Goal: Task Accomplishment & Management: Use online tool/utility

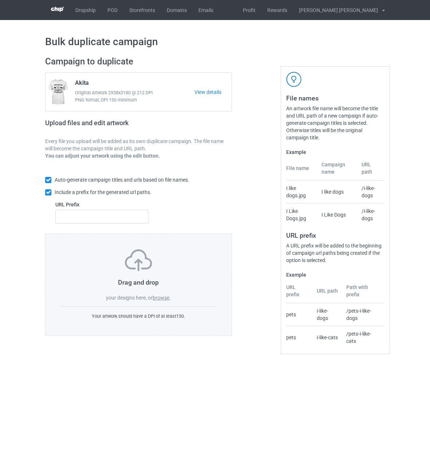
click at [166, 299] on label "browse" at bounding box center [160, 298] width 17 height 6
click at [0, 0] on input "browse" at bounding box center [0, 0] width 0 height 0
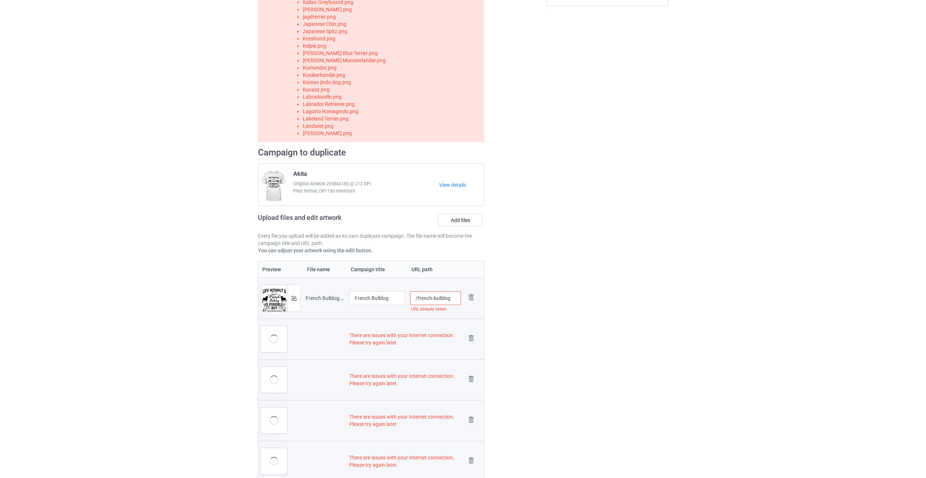
scroll to position [304, 0]
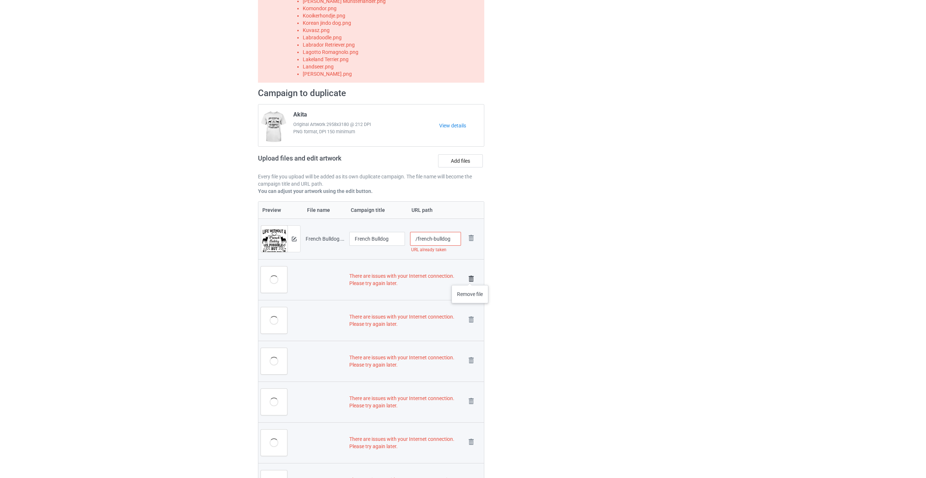
click at [429, 278] on img at bounding box center [471, 279] width 10 height 10
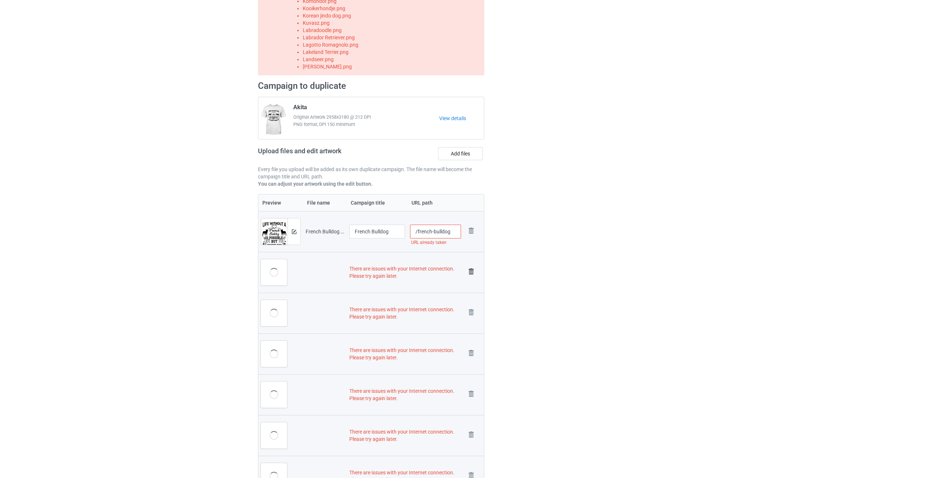
click at [429, 267] on img at bounding box center [471, 271] width 10 height 10
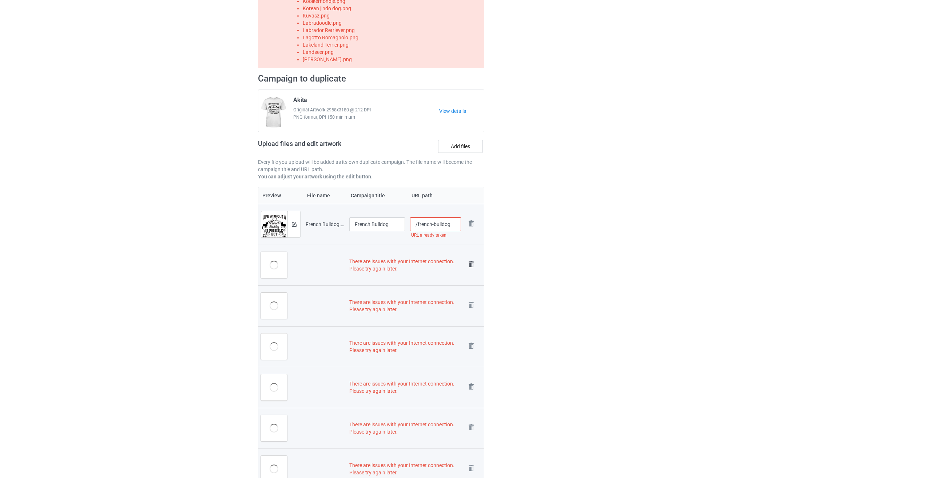
click at [429, 261] on img at bounding box center [471, 264] width 10 height 10
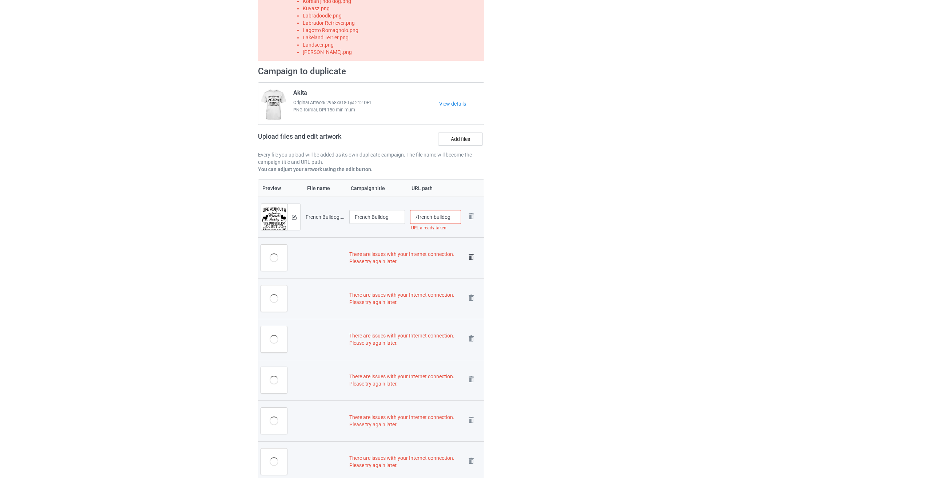
click at [429, 255] on img at bounding box center [471, 257] width 10 height 10
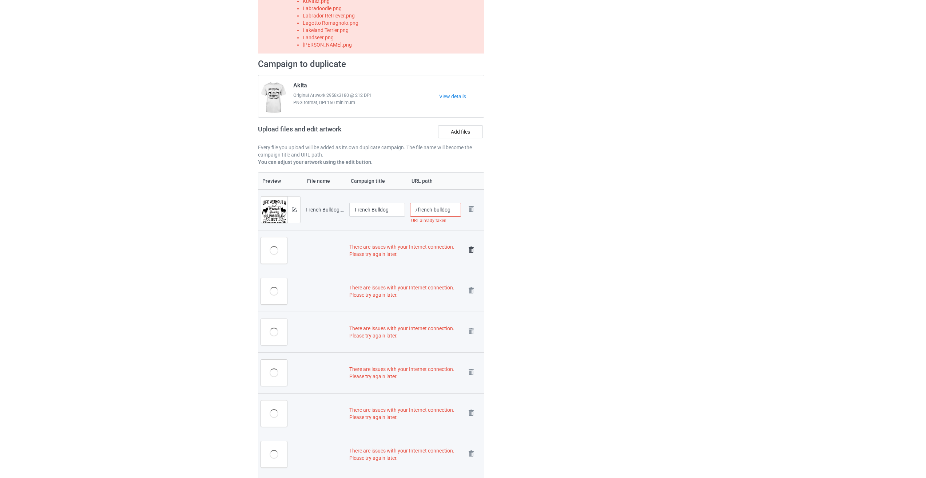
click at [429, 249] on img at bounding box center [471, 250] width 10 height 10
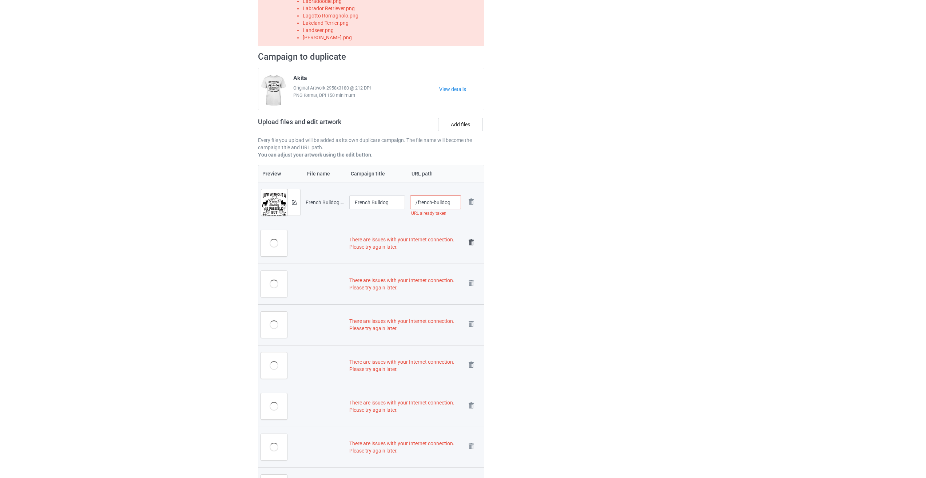
click at [429, 244] on img at bounding box center [471, 242] width 10 height 10
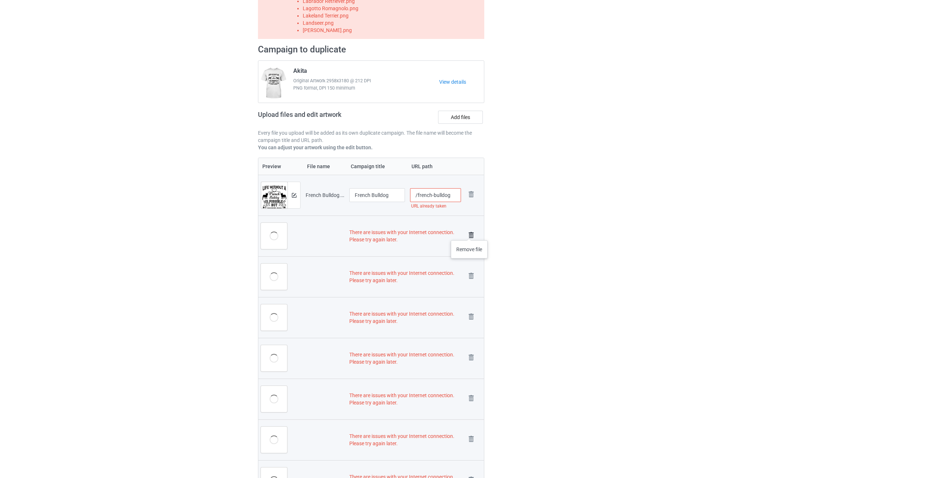
click at [429, 233] on img at bounding box center [471, 235] width 10 height 10
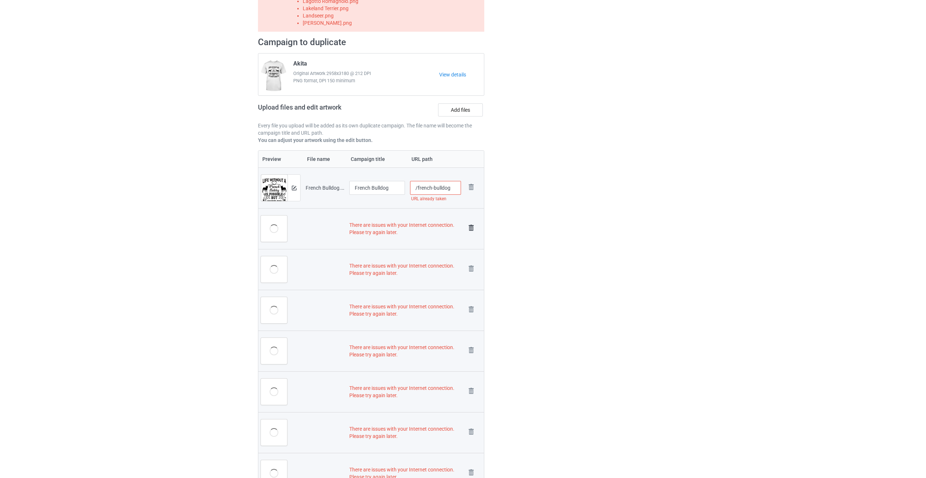
click at [429, 228] on img at bounding box center [471, 228] width 10 height 10
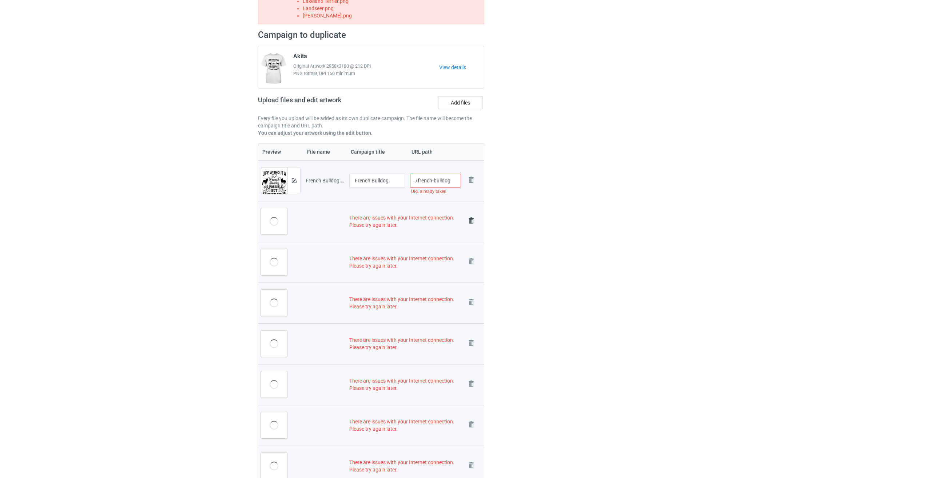
click at [429, 222] on img at bounding box center [471, 220] width 10 height 10
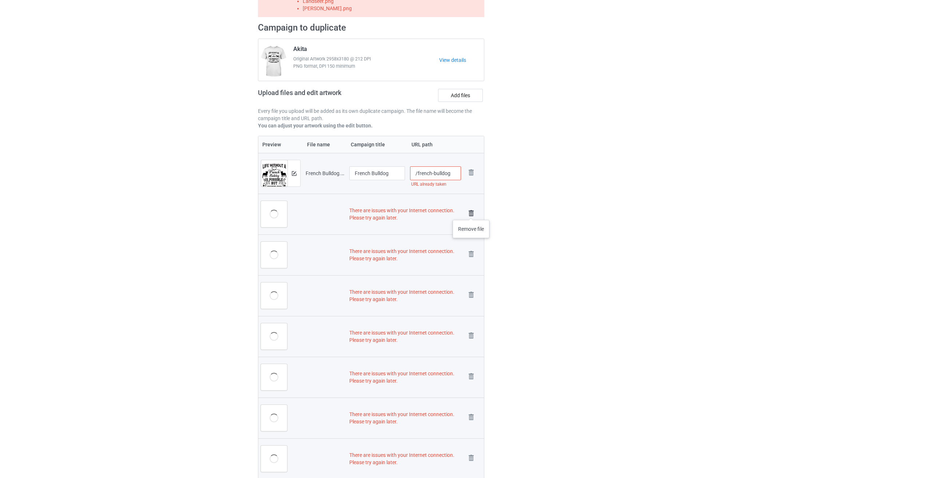
click at [429, 213] on img at bounding box center [471, 213] width 10 height 10
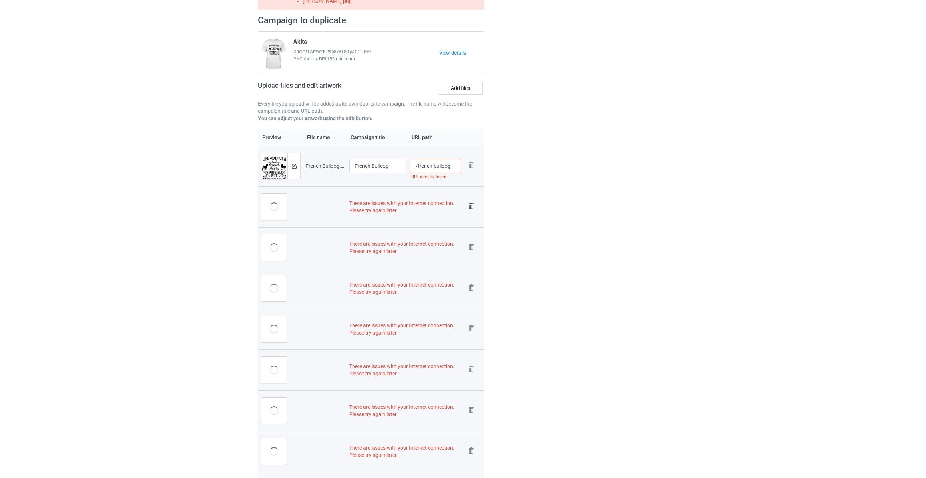
click at [429, 206] on img at bounding box center [471, 206] width 10 height 10
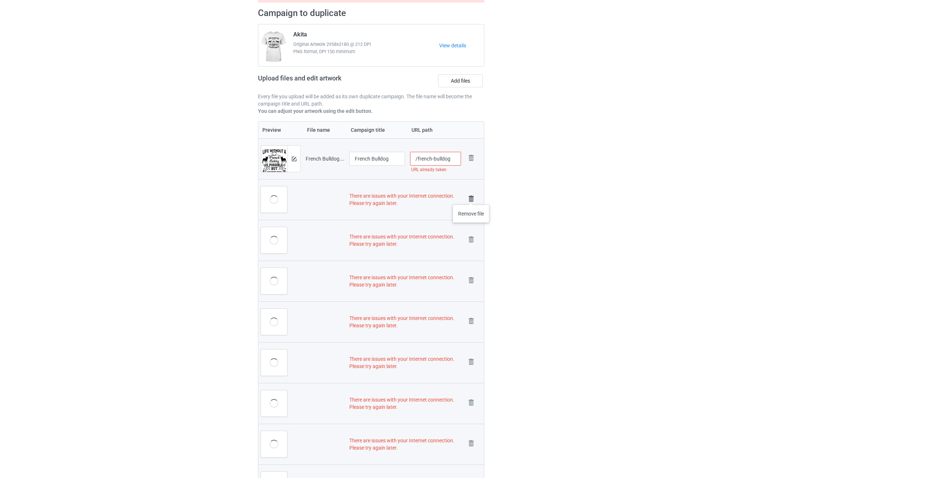
click at [429, 197] on img at bounding box center [471, 199] width 10 height 10
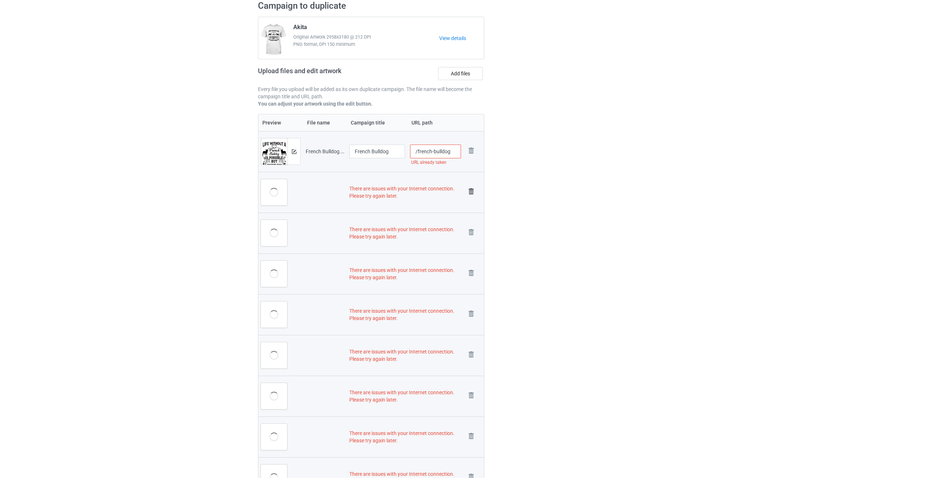
click at [429, 191] on img at bounding box center [471, 191] width 10 height 10
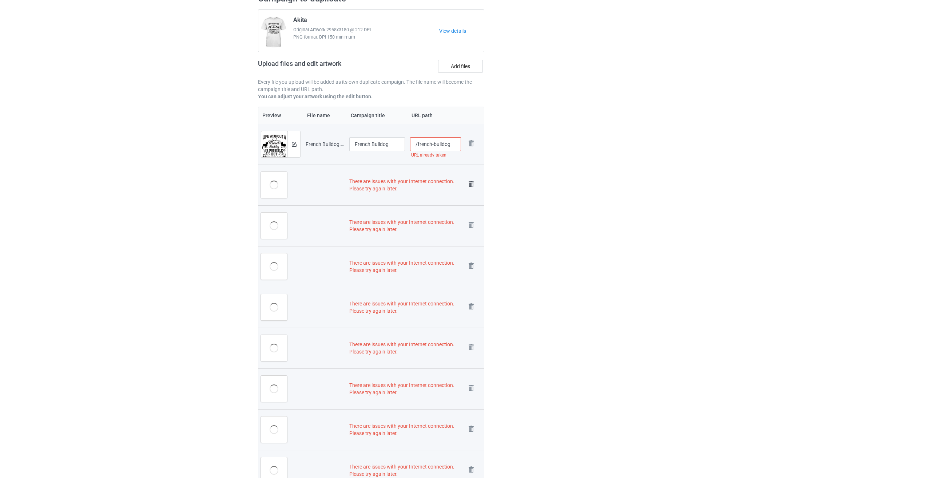
click at [429, 182] on img at bounding box center [471, 184] width 10 height 10
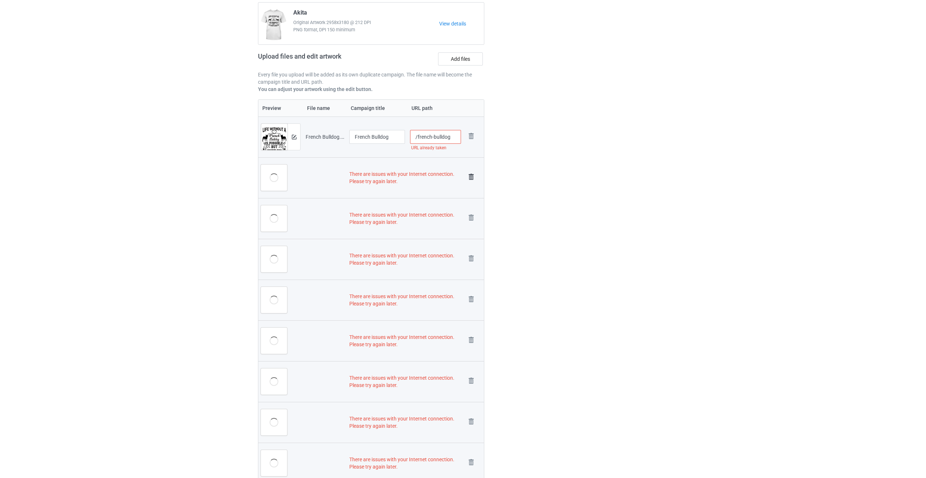
click at [429, 178] on img at bounding box center [471, 177] width 10 height 10
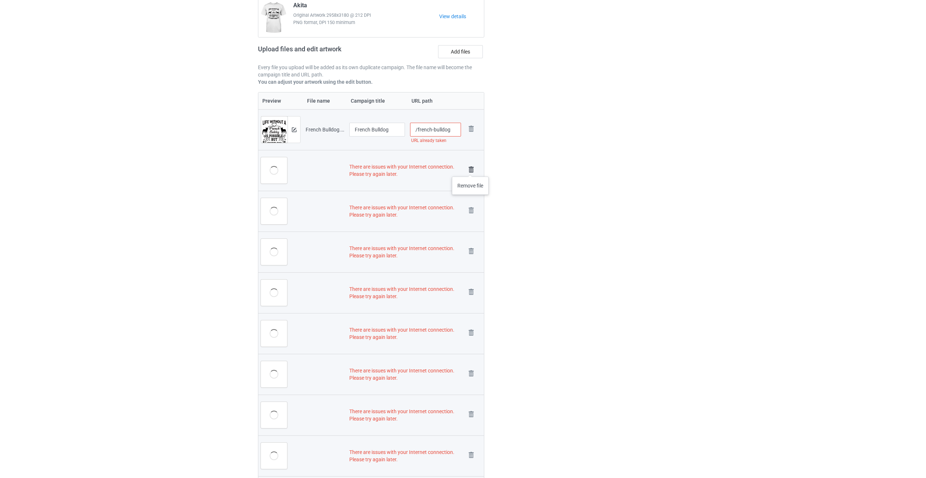
click at [429, 169] on img at bounding box center [471, 169] width 10 height 10
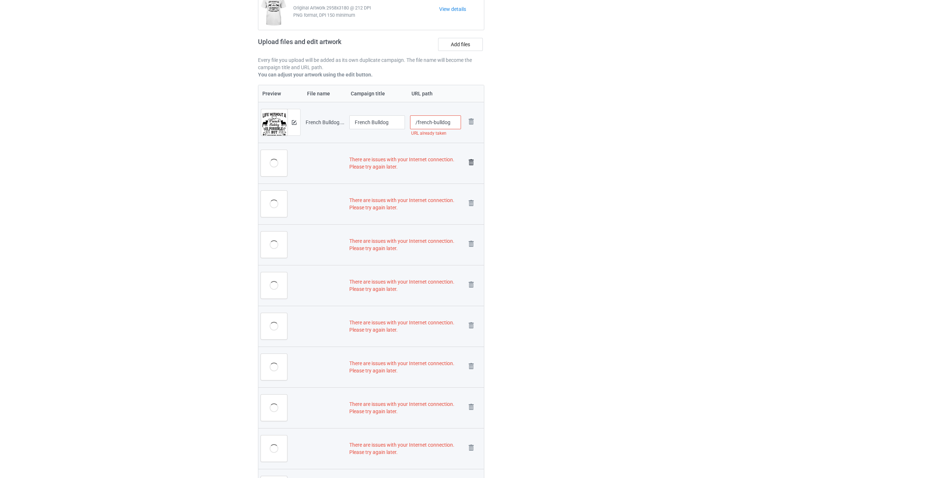
click at [429, 162] on img at bounding box center [471, 162] width 10 height 10
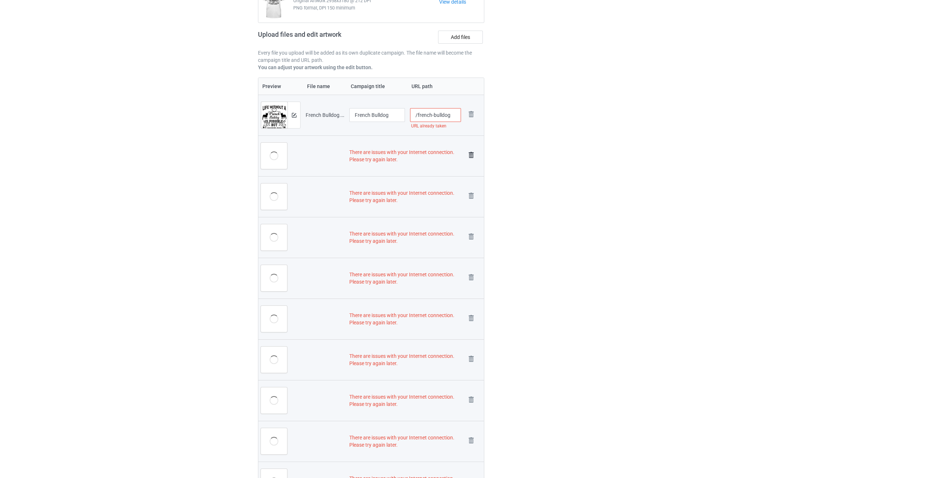
click at [429, 155] on img at bounding box center [471, 155] width 10 height 10
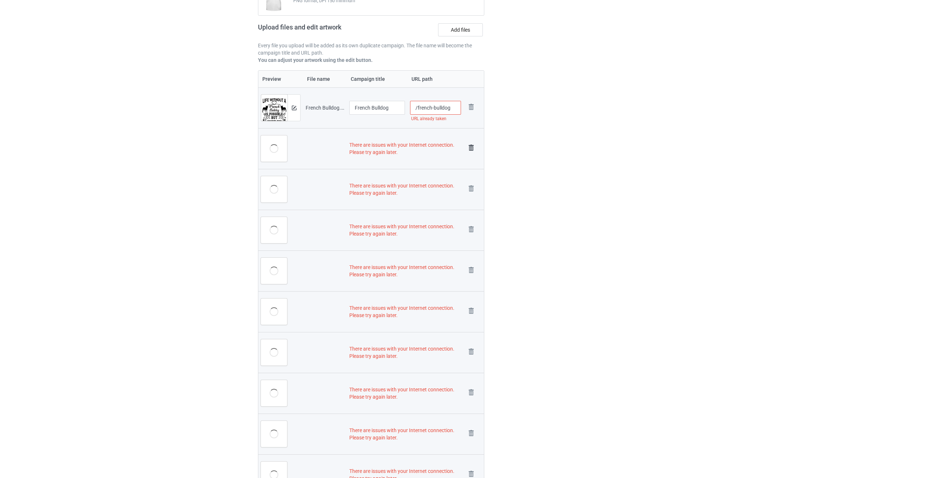
click at [429, 147] on img at bounding box center [471, 148] width 10 height 10
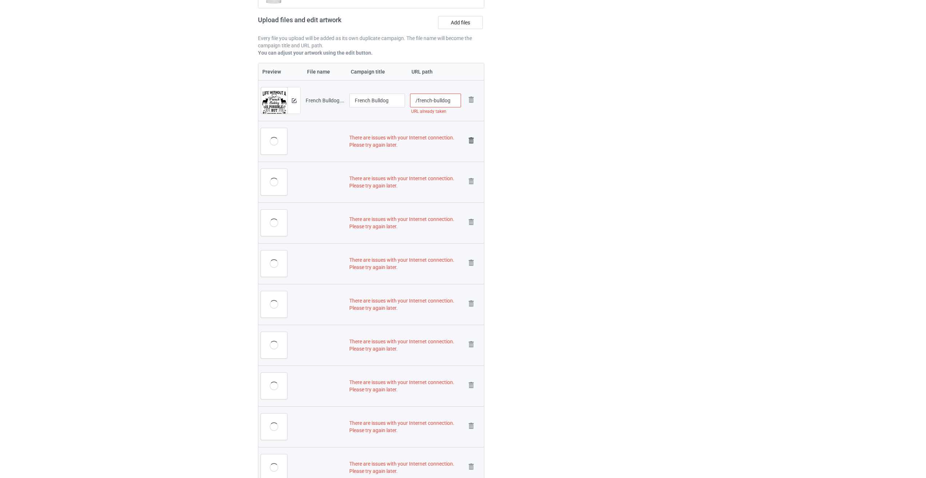
click at [429, 136] on img at bounding box center [471, 140] width 10 height 10
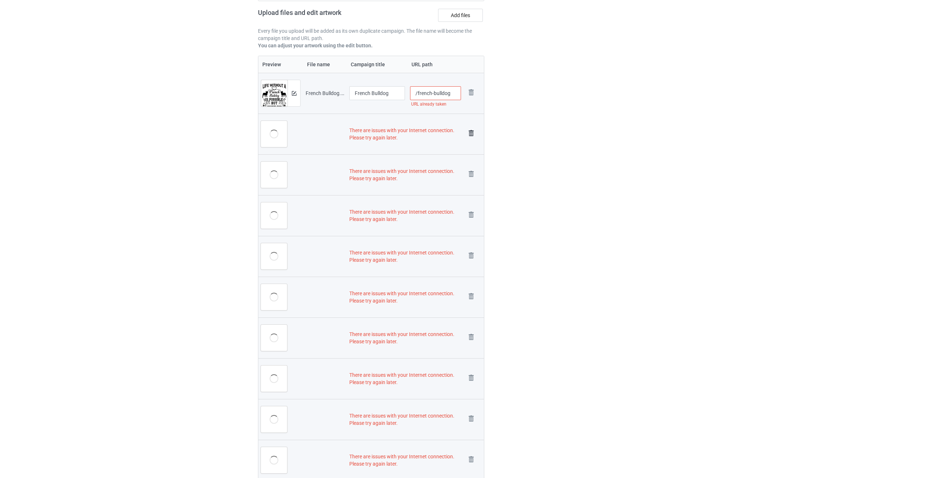
click at [429, 131] on img at bounding box center [471, 133] width 10 height 10
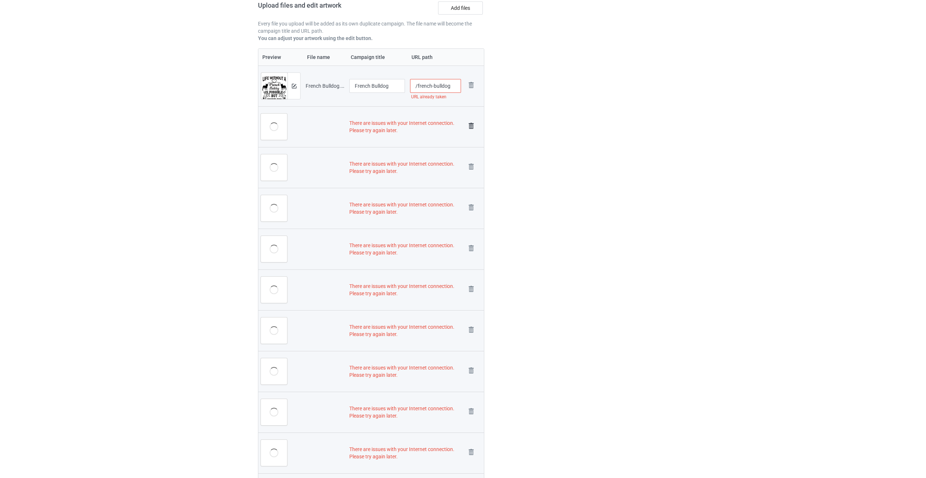
click at [429, 126] on img at bounding box center [471, 126] width 10 height 10
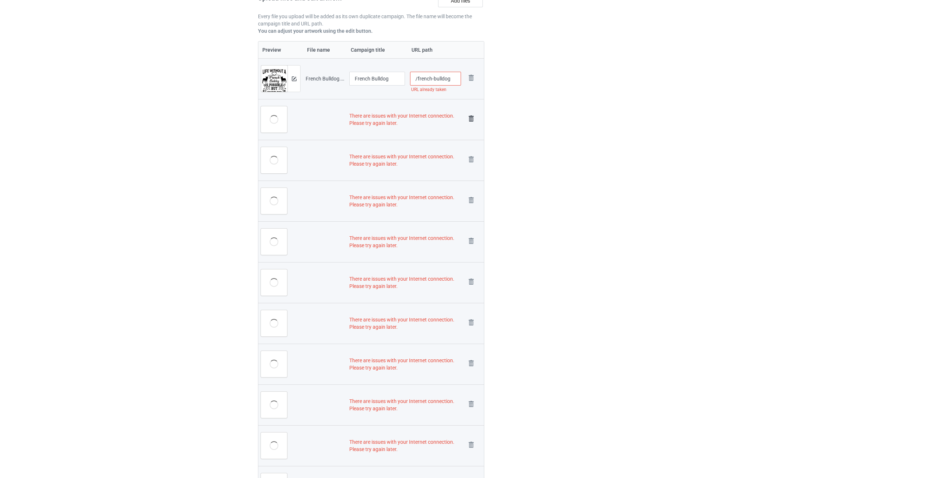
click at [429, 118] on img at bounding box center [471, 119] width 10 height 10
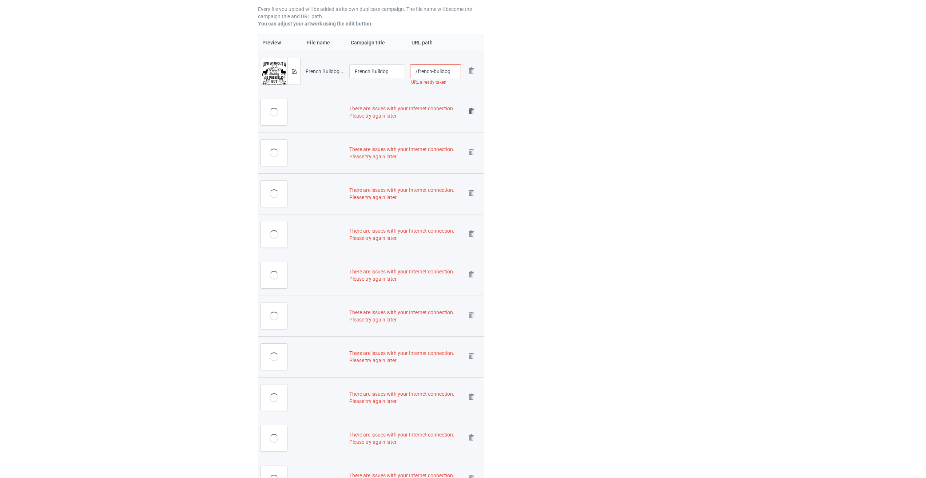
click at [429, 111] on img at bounding box center [471, 111] width 10 height 10
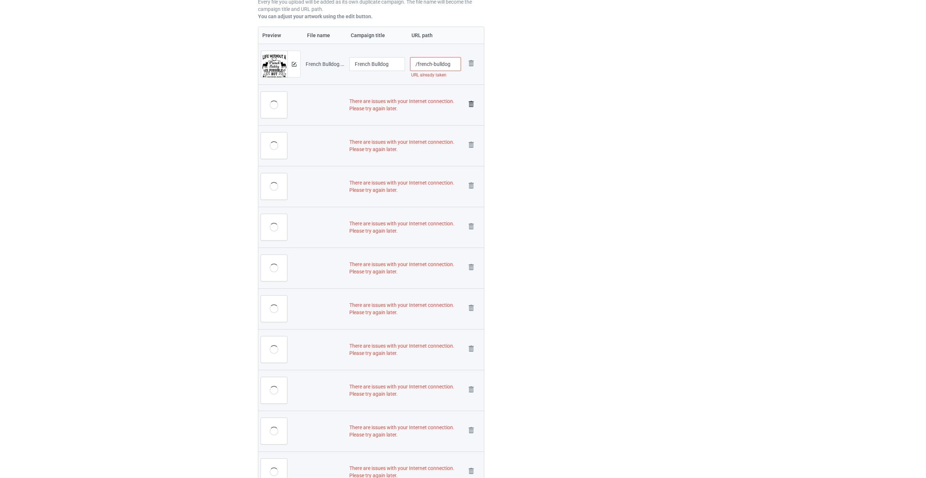
click at [429, 106] on img at bounding box center [471, 104] width 10 height 10
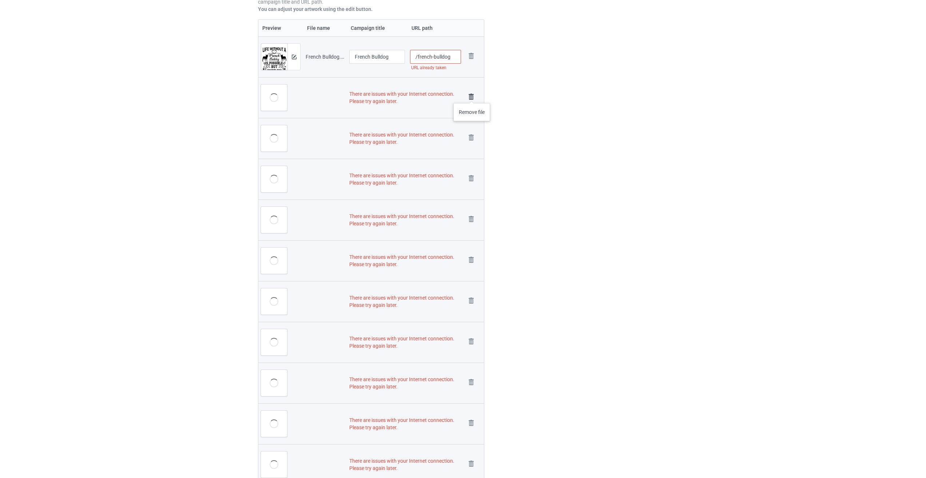
click at [429, 96] on img at bounding box center [471, 97] width 10 height 10
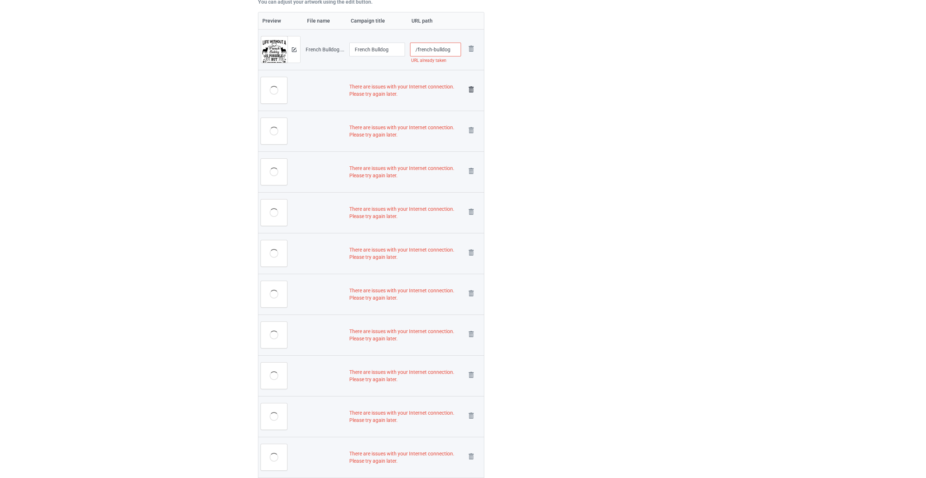
click at [429, 88] on img at bounding box center [471, 89] width 10 height 10
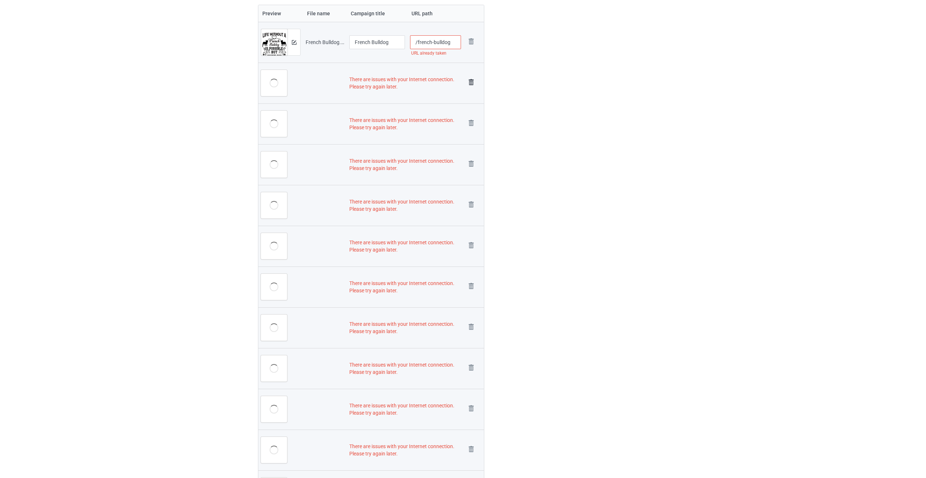
click at [429, 82] on img at bounding box center [471, 82] width 10 height 10
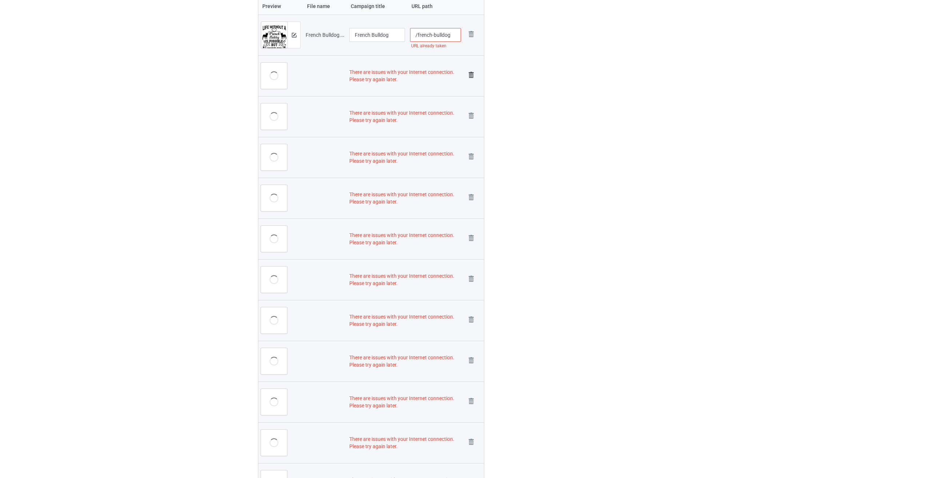
click at [429, 75] on img at bounding box center [471, 75] width 10 height 10
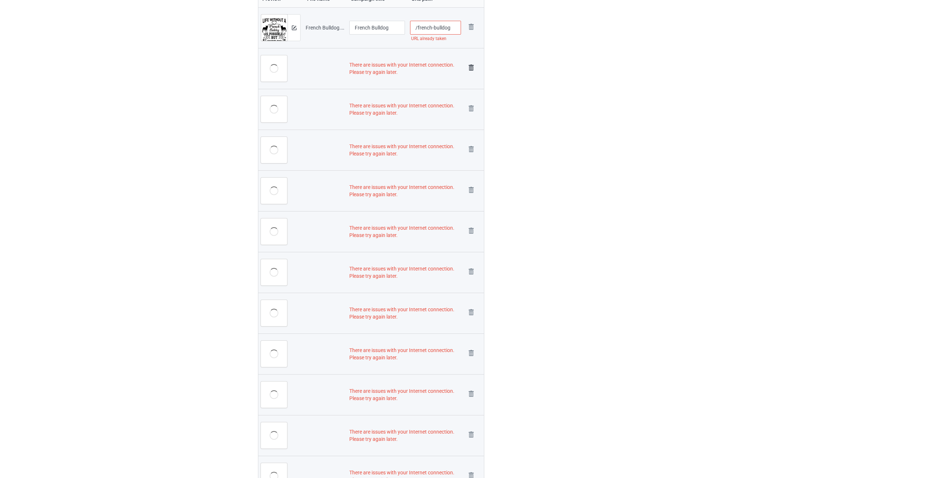
click at [429, 67] on img at bounding box center [471, 68] width 10 height 10
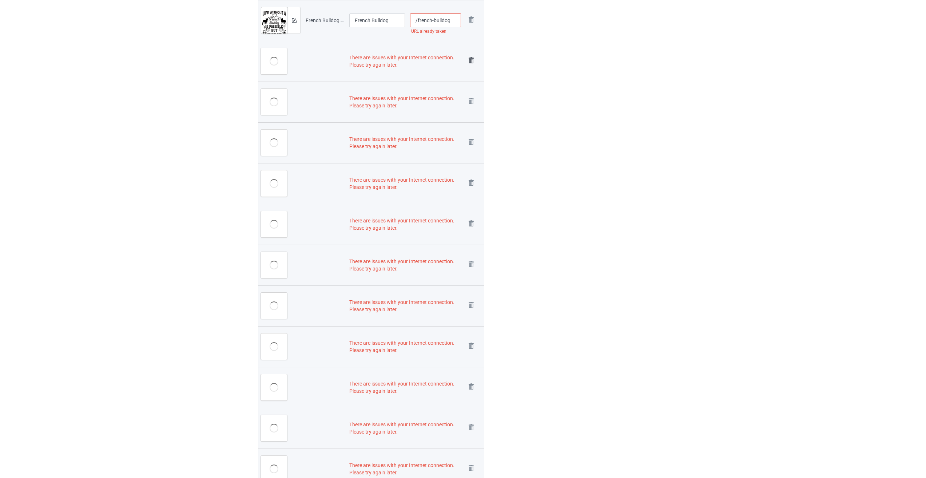
click at [429, 58] on img at bounding box center [471, 60] width 10 height 10
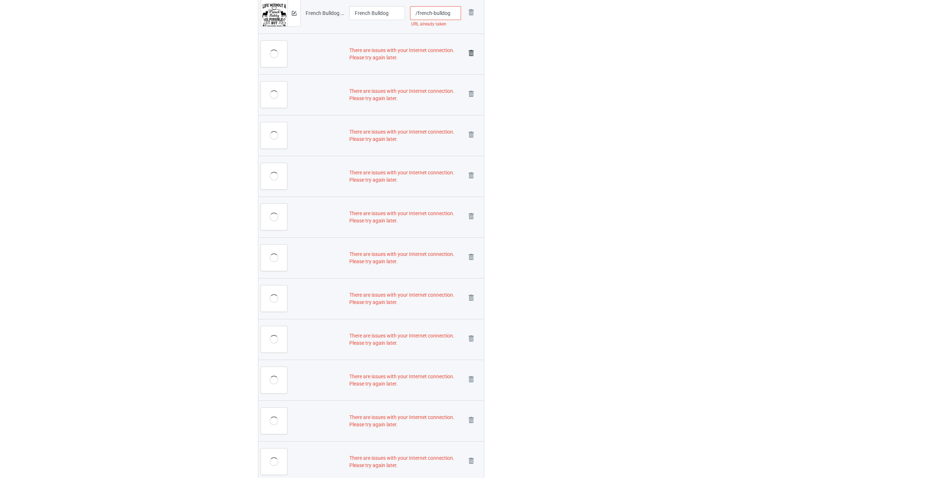
click at [429, 52] on img at bounding box center [471, 53] width 10 height 10
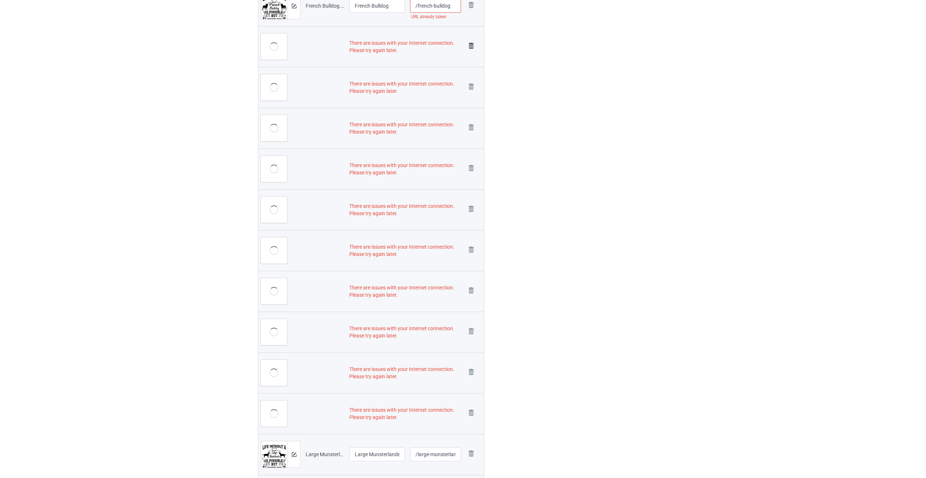
click at [429, 45] on img at bounding box center [471, 46] width 10 height 10
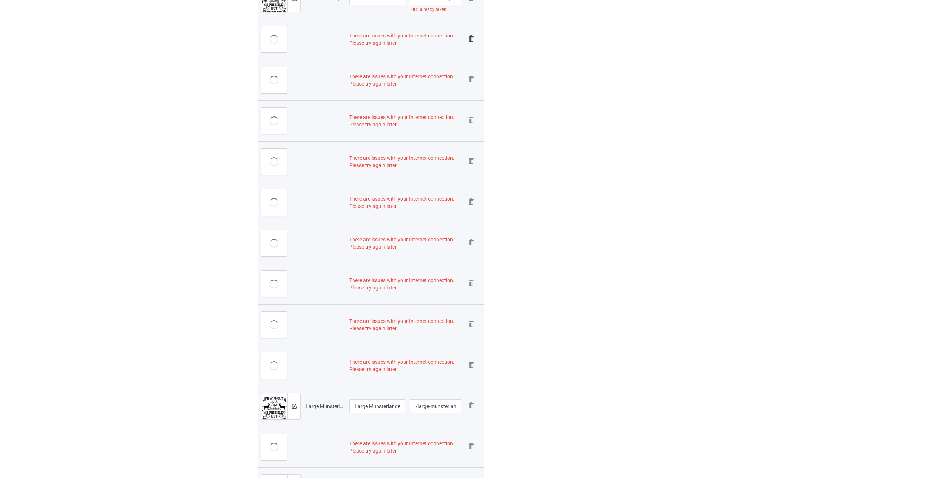
click at [429, 37] on img at bounding box center [471, 38] width 10 height 10
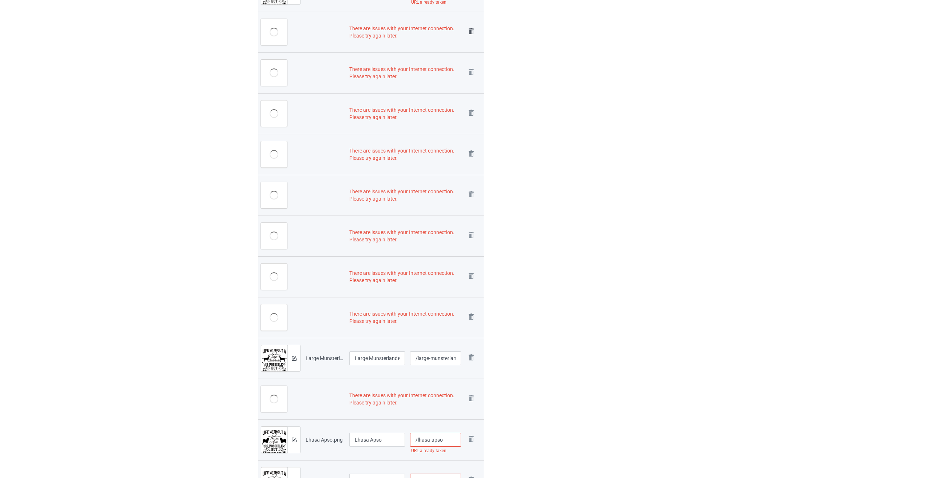
click at [429, 29] on img at bounding box center [471, 31] width 10 height 10
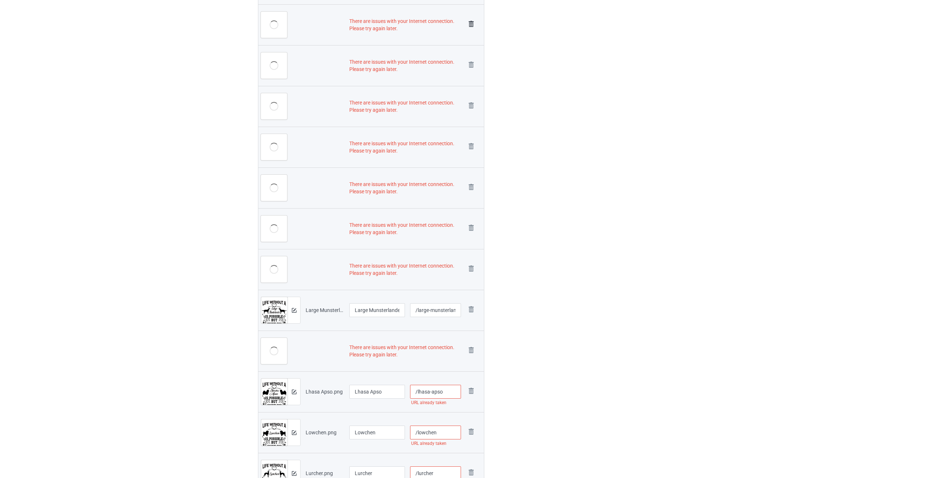
click at [429, 24] on img at bounding box center [471, 24] width 10 height 10
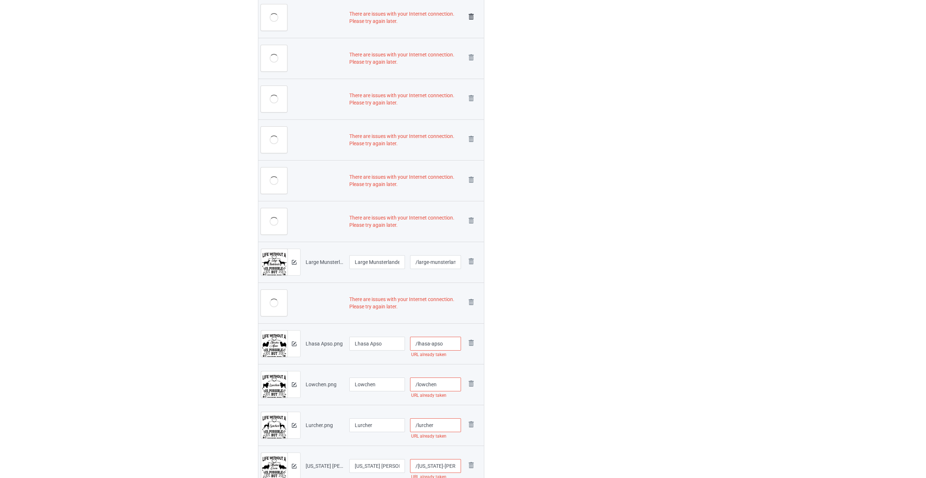
click at [429, 15] on img at bounding box center [471, 17] width 10 height 10
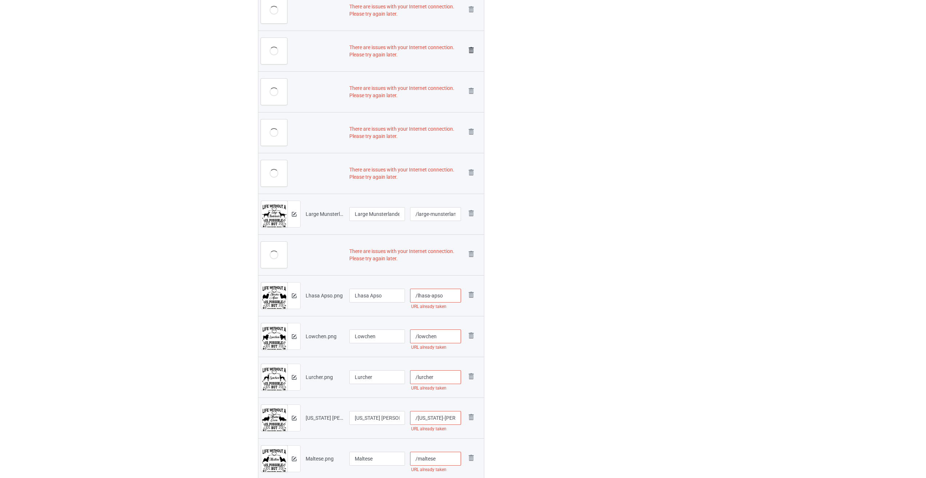
click at [0, 0] on img at bounding box center [0, 0] width 0 height 0
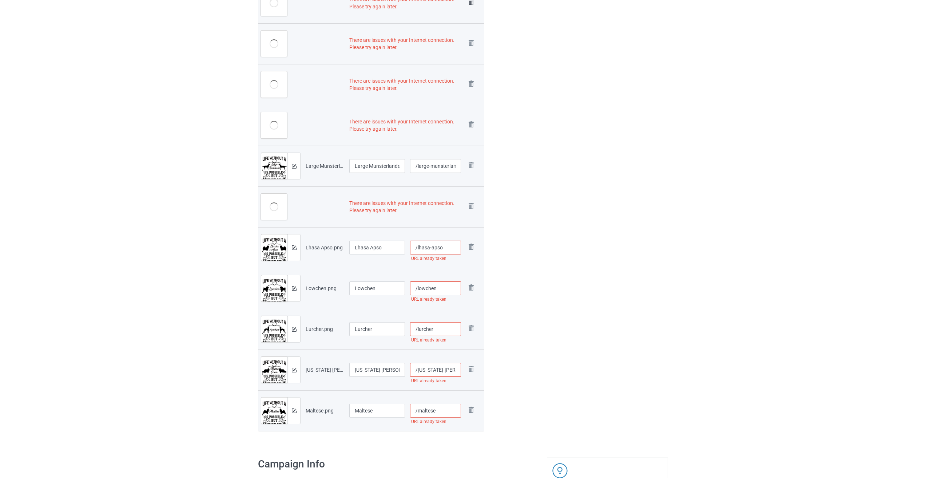
click at [429, 3] on img at bounding box center [471, 2] width 10 height 10
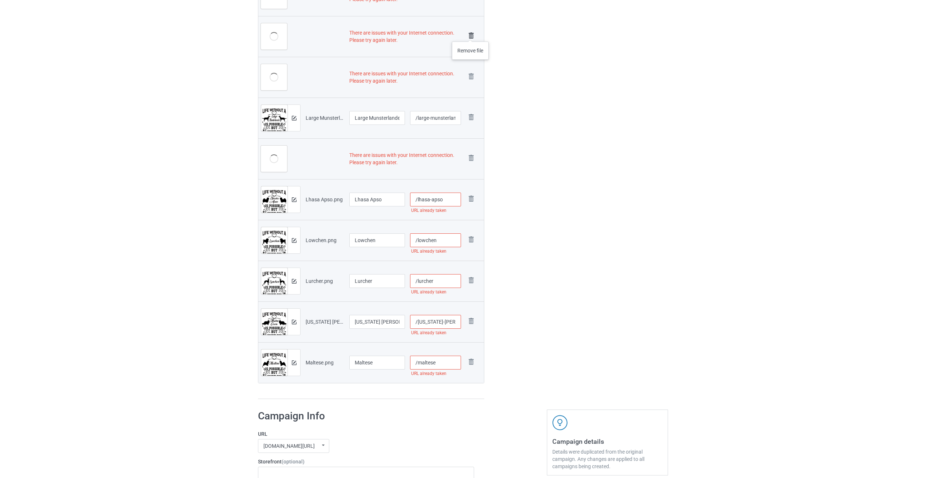
click at [429, 34] on img at bounding box center [471, 36] width 10 height 10
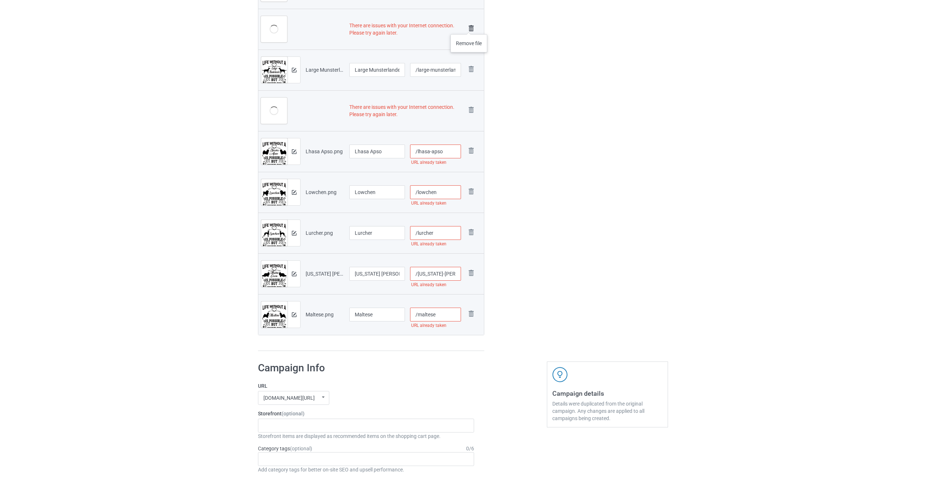
click at [429, 27] on img at bounding box center [471, 28] width 10 height 10
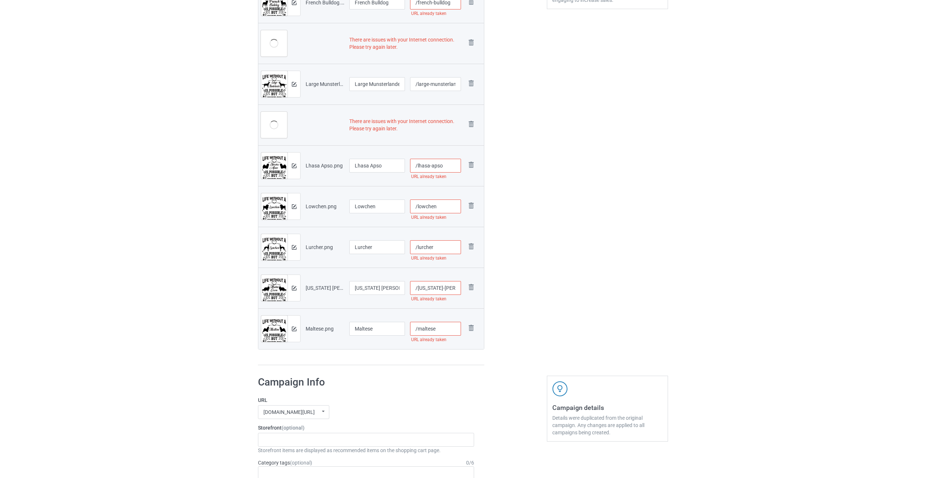
scroll to position [158, 0]
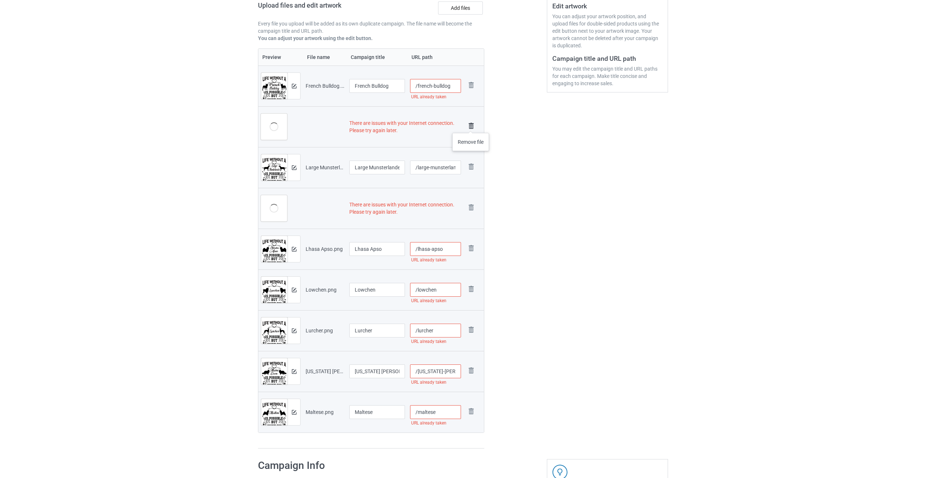
click at [429, 126] on img at bounding box center [471, 126] width 10 height 10
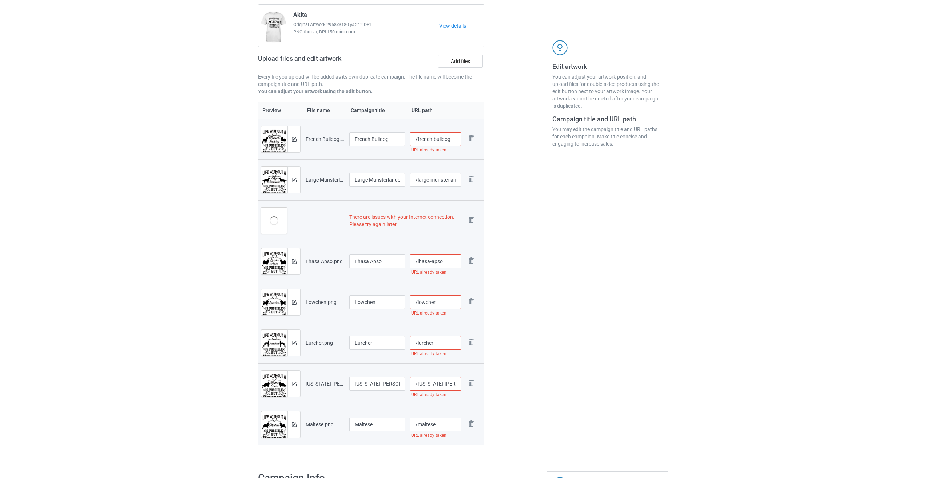
scroll to position [42, 0]
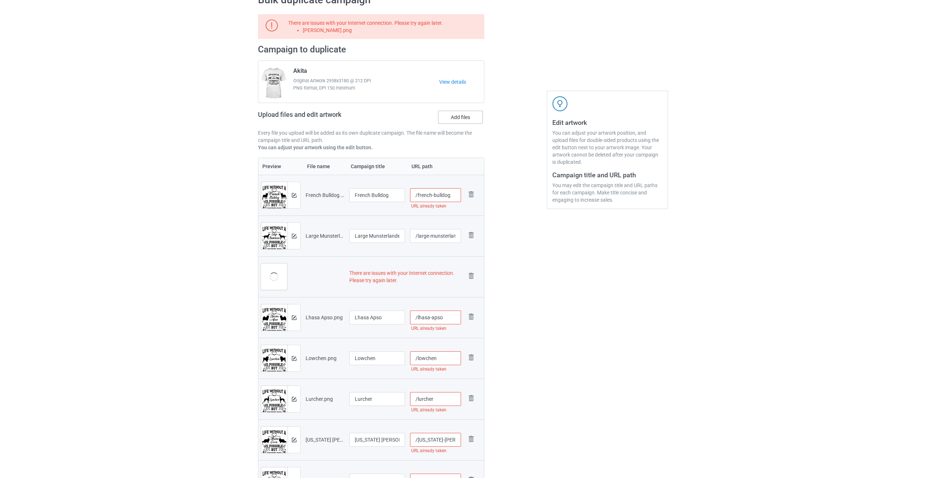
click at [429, 116] on label "Add files" at bounding box center [460, 117] width 45 height 13
click at [0, 0] on input "Add files" at bounding box center [0, 0] width 0 height 0
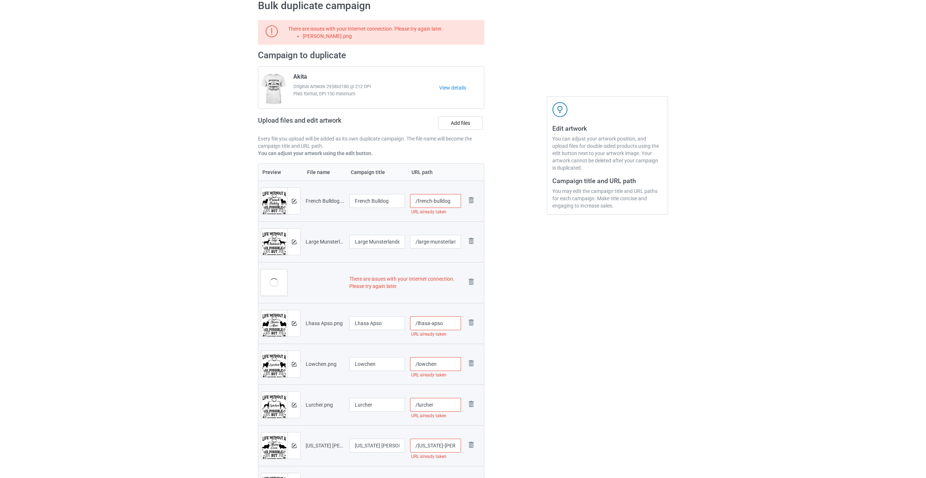
scroll to position [36, 0]
click at [429, 281] on img at bounding box center [471, 281] width 10 height 10
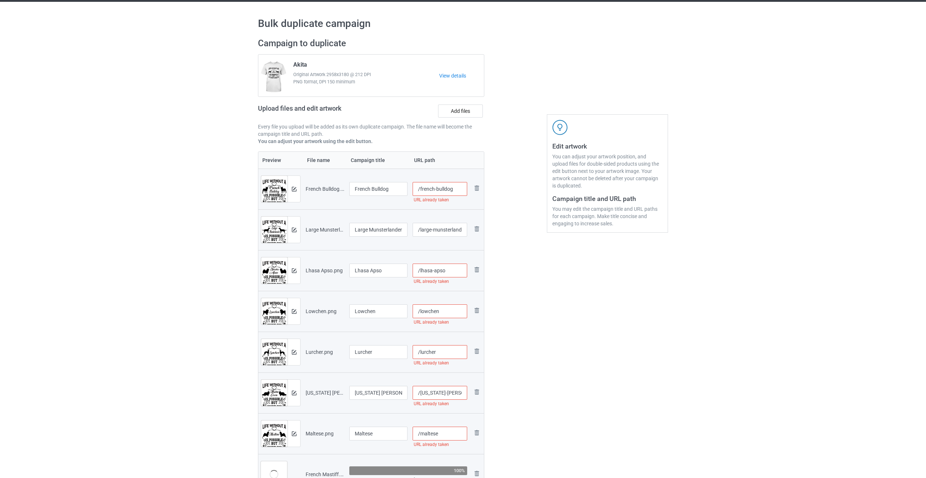
scroll to position [0, 0]
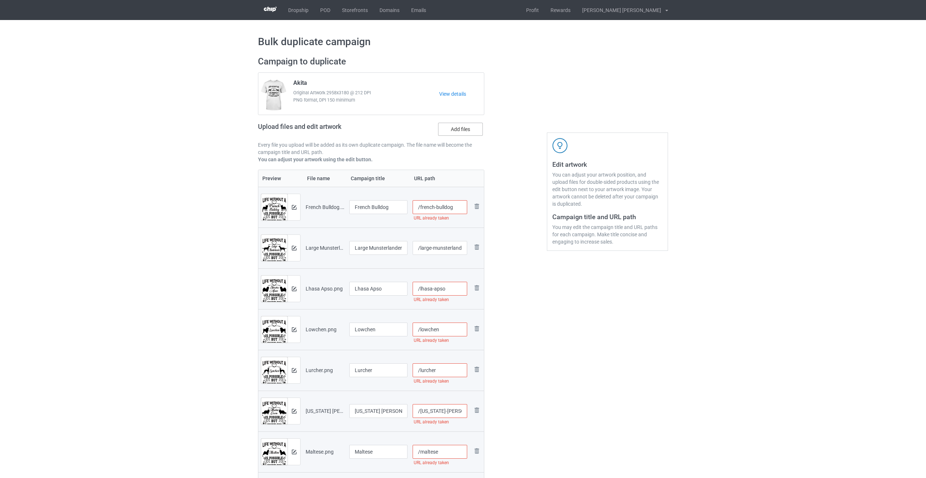
click at [429, 128] on label "Add files" at bounding box center [460, 129] width 45 height 13
click at [0, 0] on input "Add files" at bounding box center [0, 0] width 0 height 0
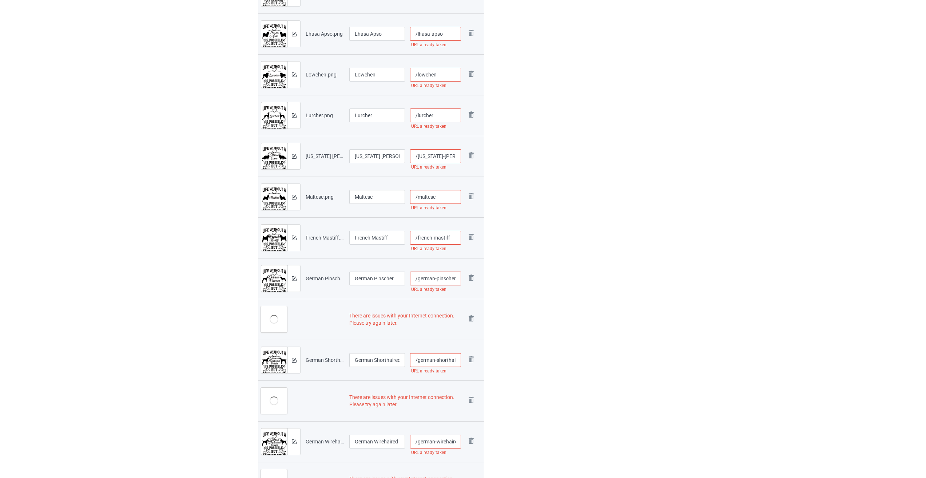
scroll to position [437, 0]
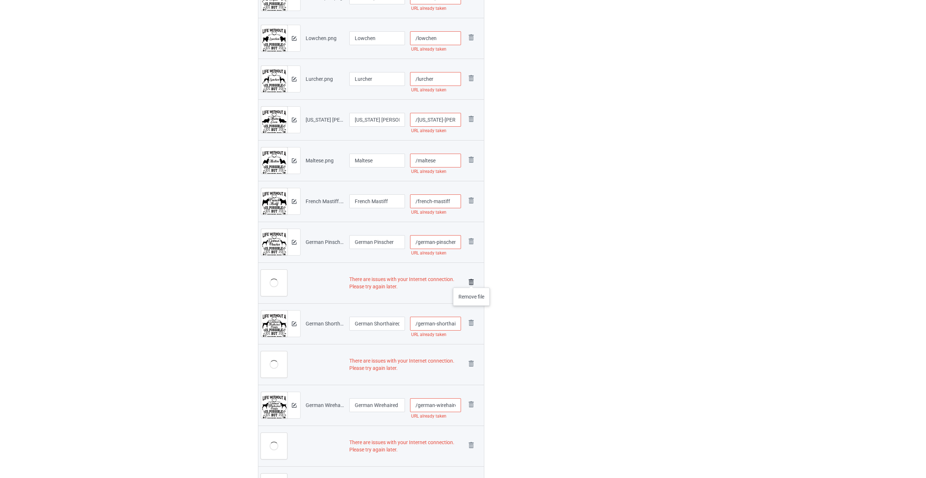
click at [429, 280] on img at bounding box center [471, 282] width 10 height 10
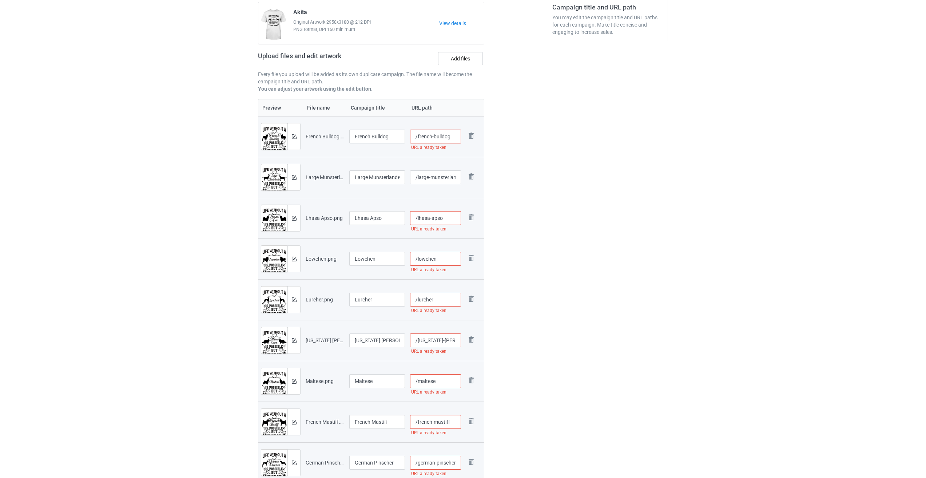
scroll to position [0, 0]
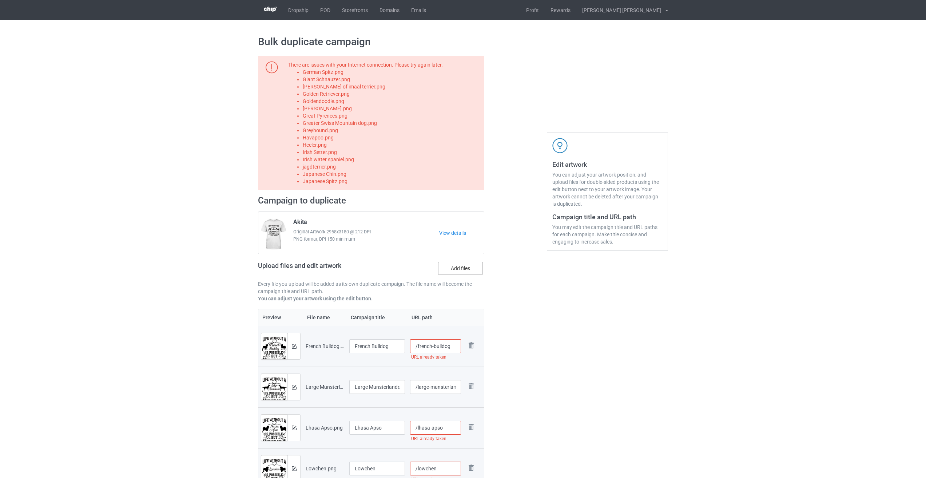
click at [429, 270] on label "Add files" at bounding box center [460, 268] width 45 height 13
click at [0, 0] on input "Add files" at bounding box center [0, 0] width 0 height 0
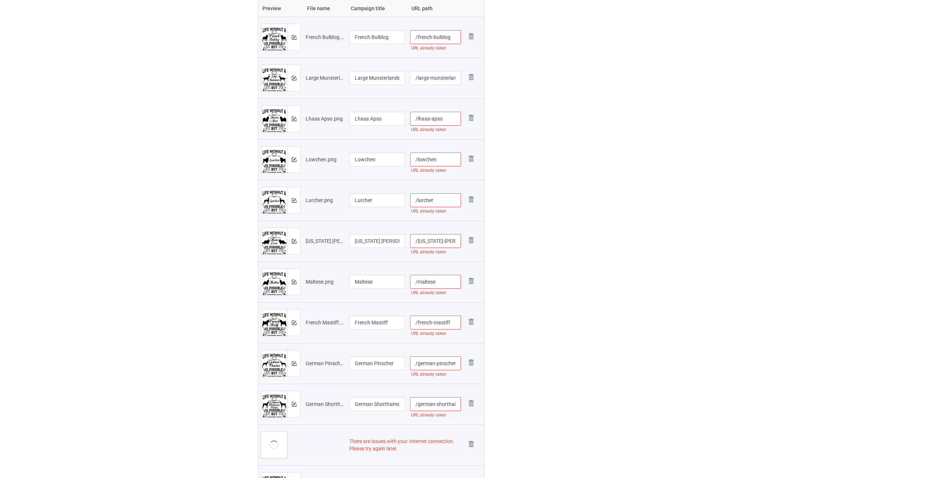
scroll to position [437, 0]
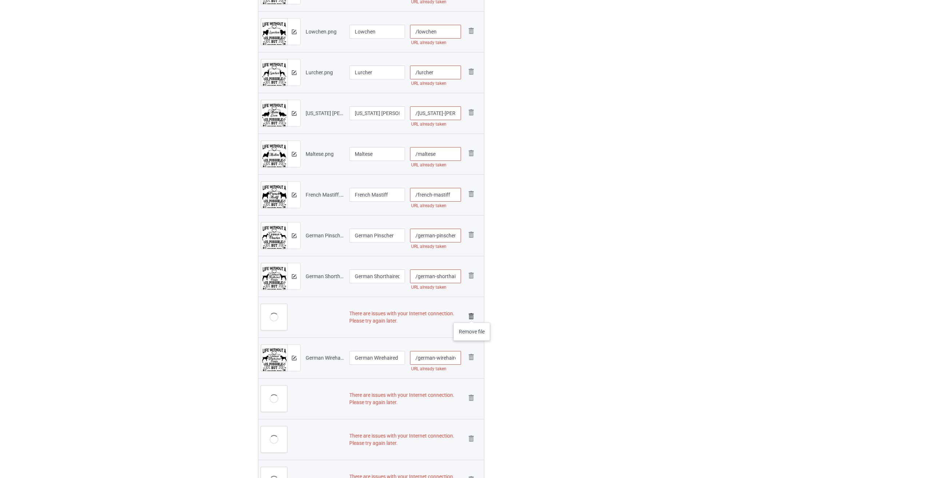
click at [429, 315] on img at bounding box center [471, 316] width 10 height 10
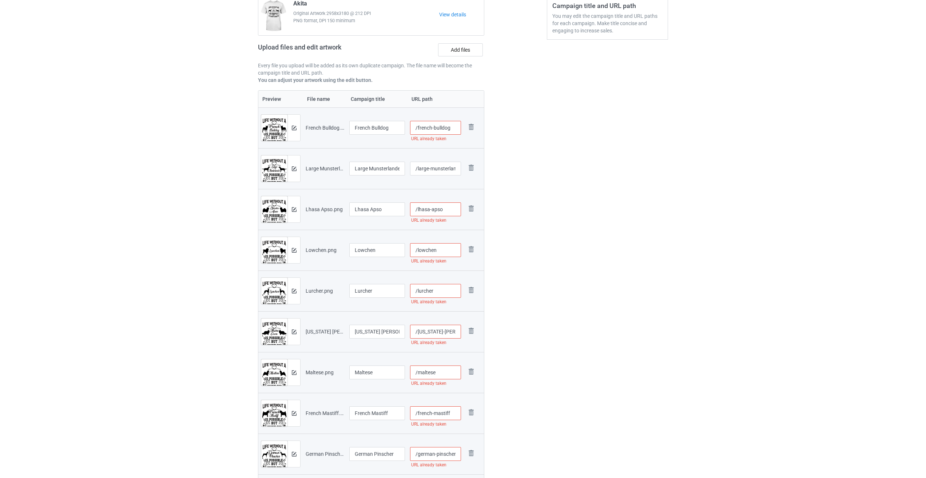
scroll to position [0, 0]
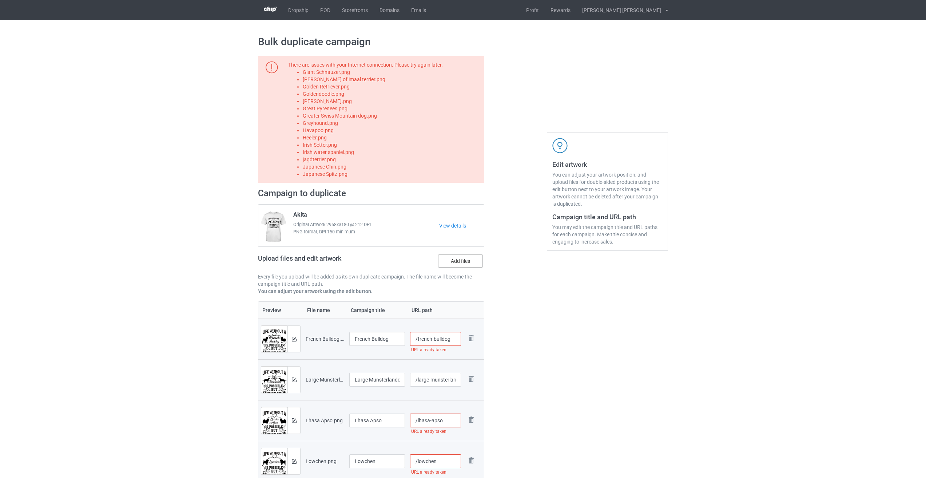
click at [429, 262] on label "Add files" at bounding box center [460, 260] width 45 height 13
click at [0, 0] on input "Add files" at bounding box center [0, 0] width 0 height 0
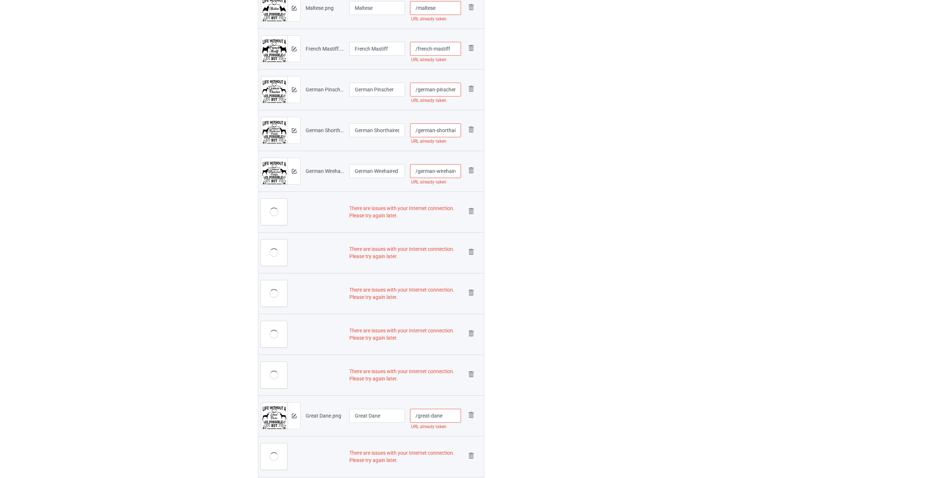
scroll to position [582, 0]
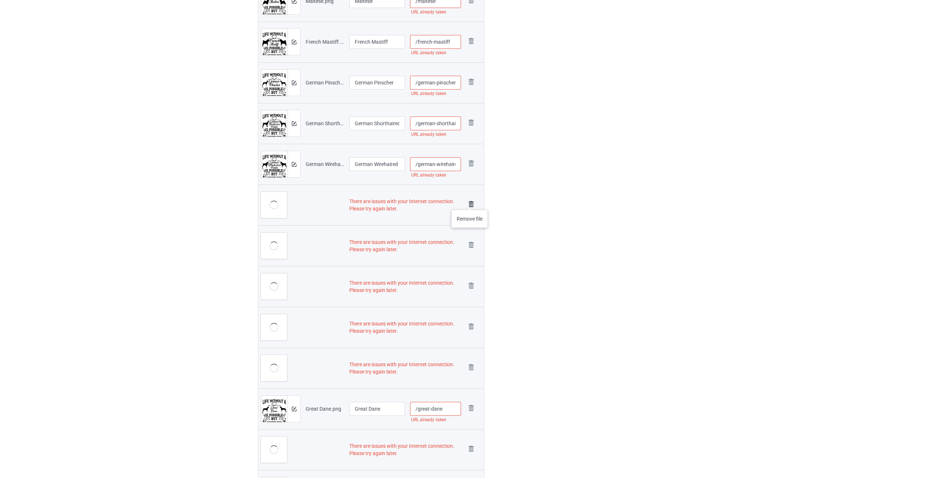
click at [429, 202] on img at bounding box center [471, 204] width 10 height 10
click at [0, 0] on img at bounding box center [0, 0] width 0 height 0
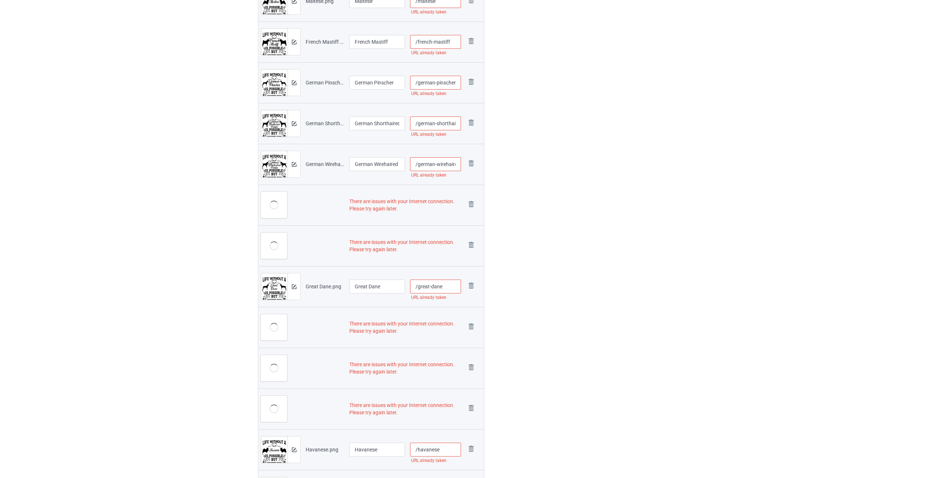
click at [0, 0] on img at bounding box center [0, 0] width 0 height 0
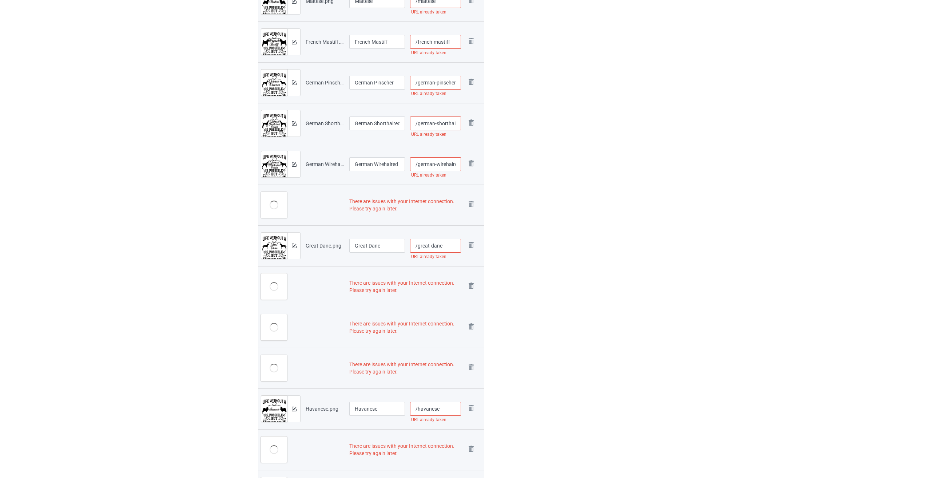
click at [0, 0] on img at bounding box center [0, 0] width 0 height 0
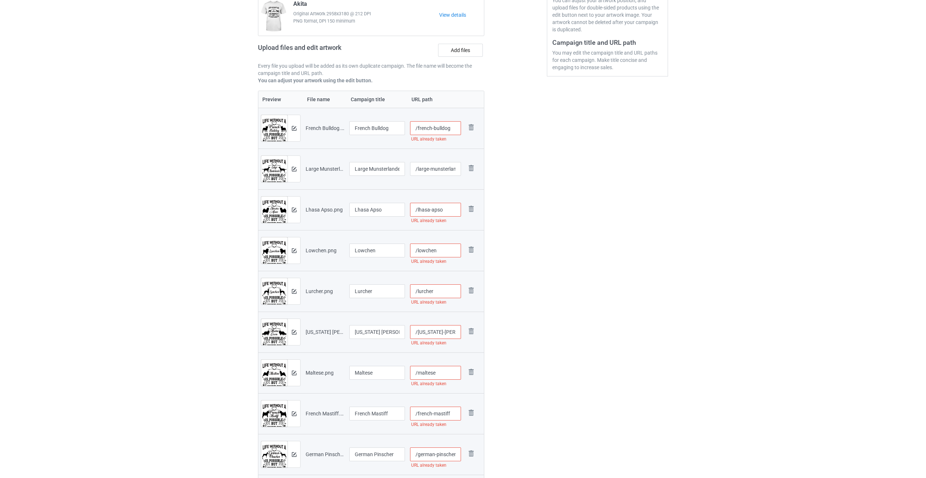
scroll to position [73, 0]
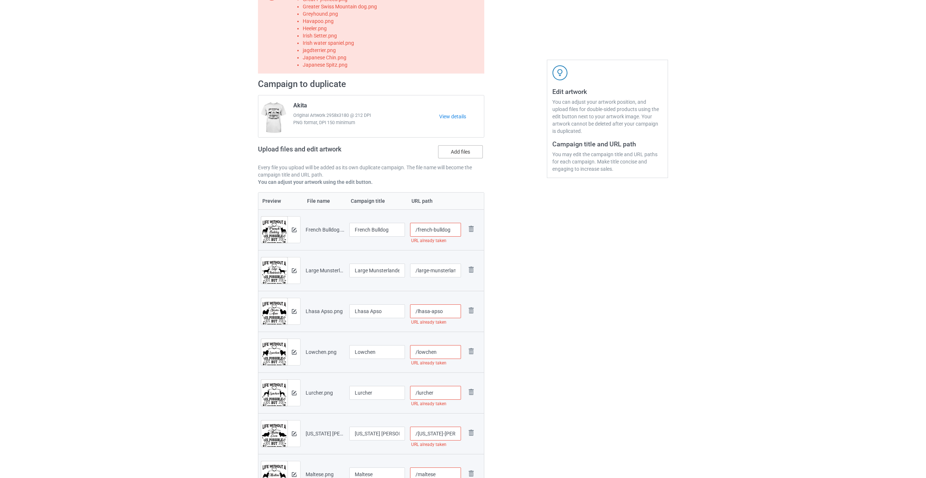
click at [429, 155] on label "Add files" at bounding box center [460, 151] width 45 height 13
click at [0, 0] on input "Add files" at bounding box center [0, 0] width 0 height 0
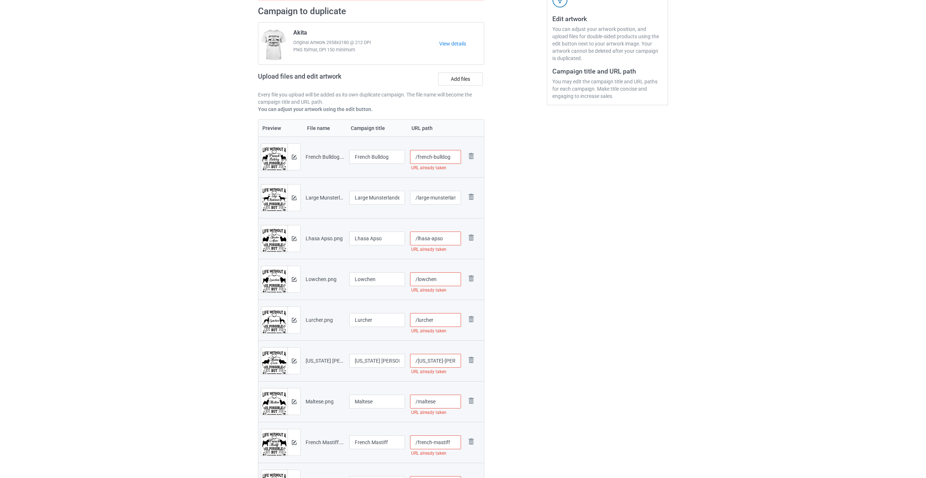
scroll to position [0, 0]
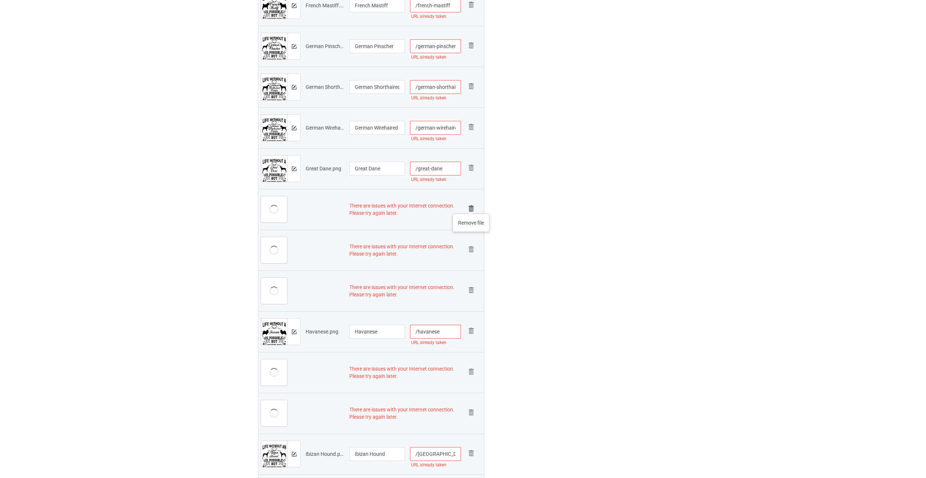
click at [429, 206] on img at bounding box center [471, 208] width 10 height 10
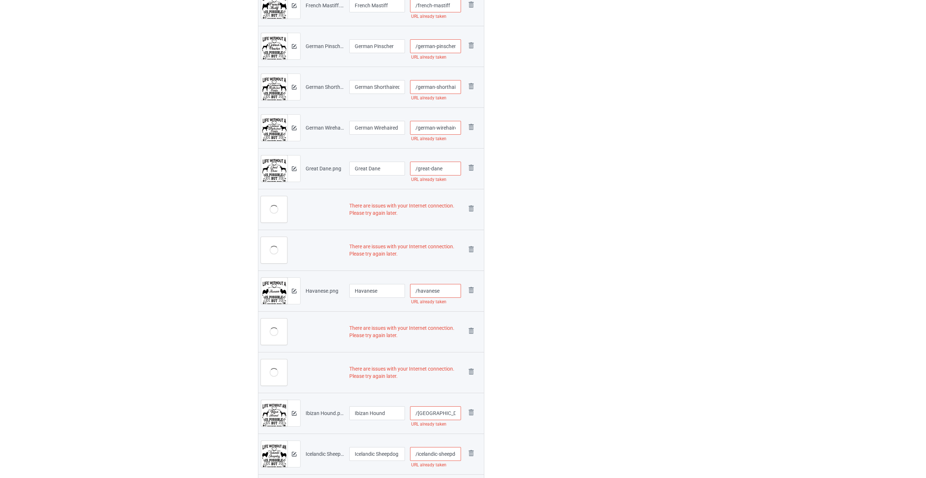
click at [0, 0] on img at bounding box center [0, 0] width 0 height 0
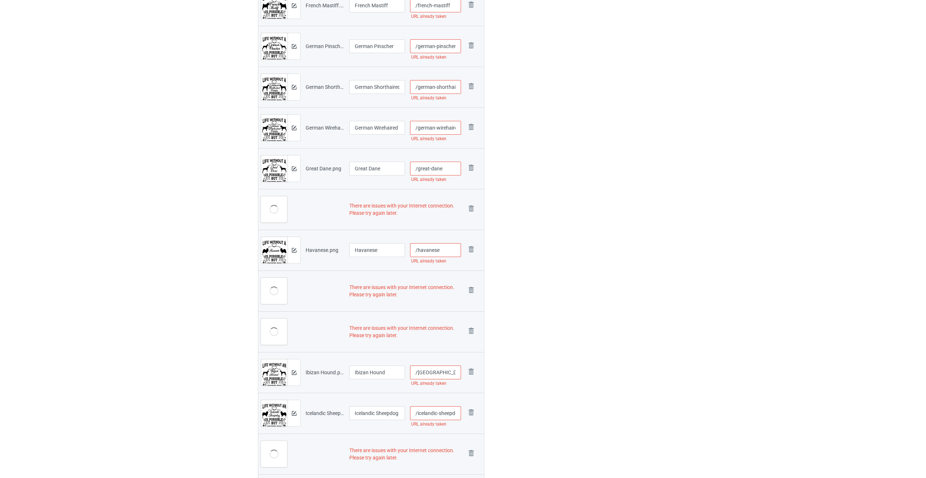
click at [0, 0] on img at bounding box center [0, 0] width 0 height 0
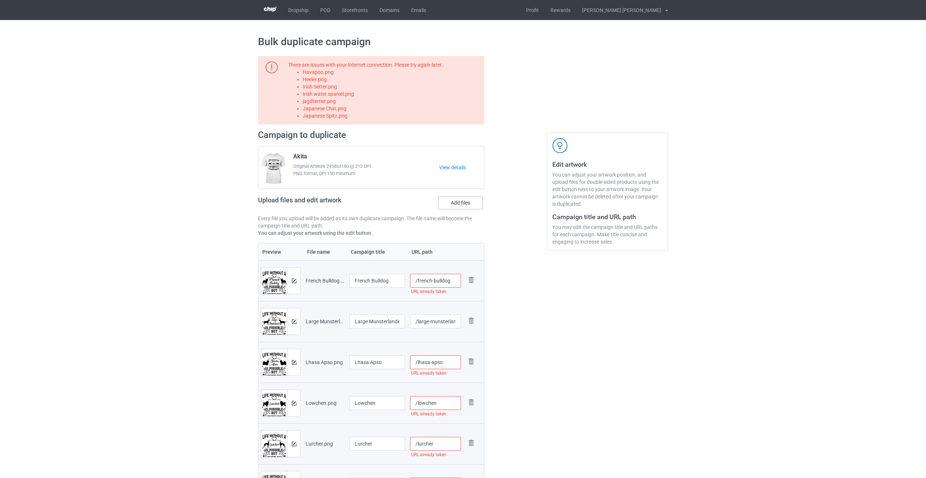
click at [429, 204] on label "Add files" at bounding box center [460, 202] width 45 height 13
click at [0, 0] on input "Add files" at bounding box center [0, 0] width 0 height 0
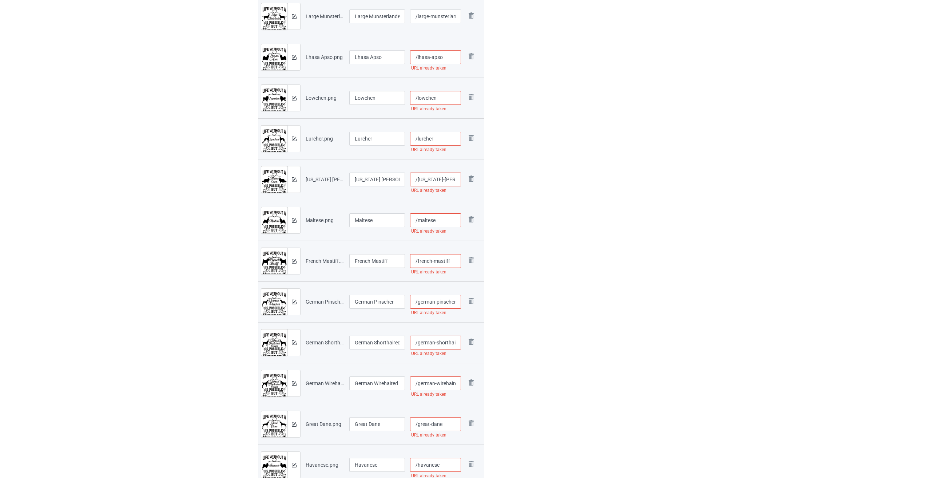
scroll to position [473, 0]
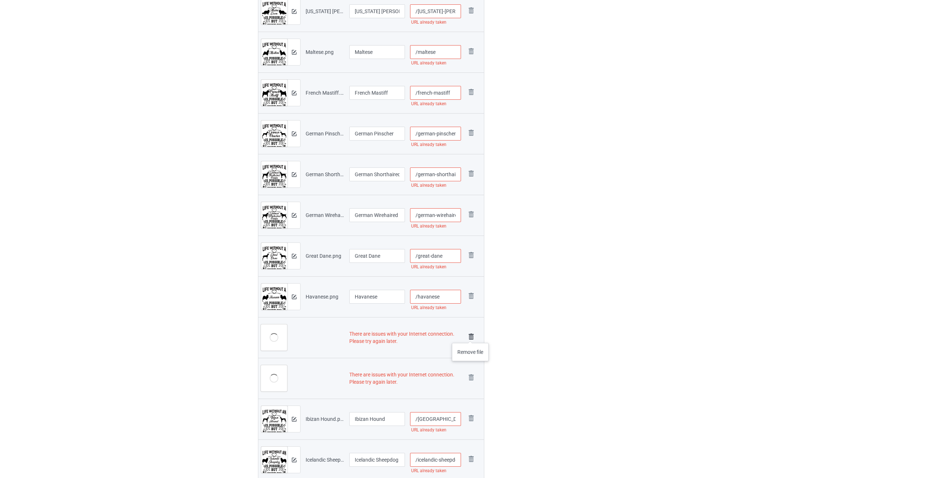
click at [429, 336] on img at bounding box center [471, 337] width 10 height 10
click at [0, 0] on img at bounding box center [0, 0] width 0 height 0
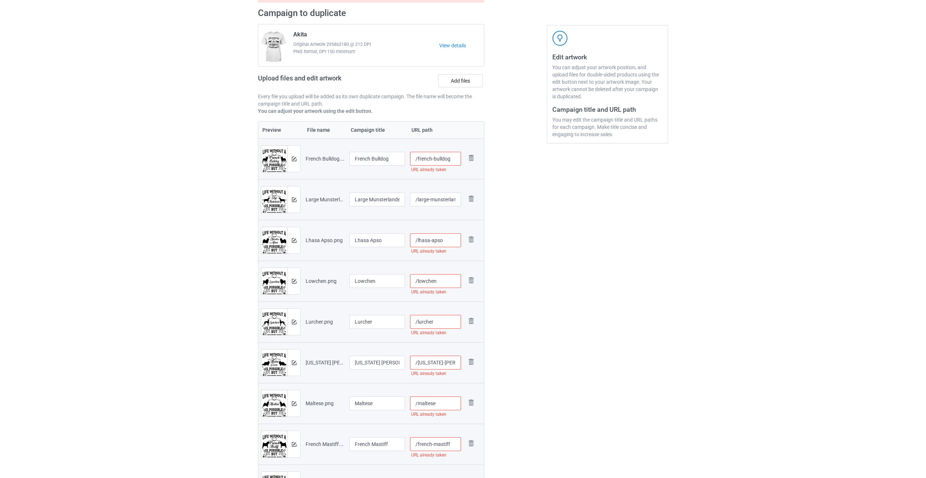
scroll to position [0, 0]
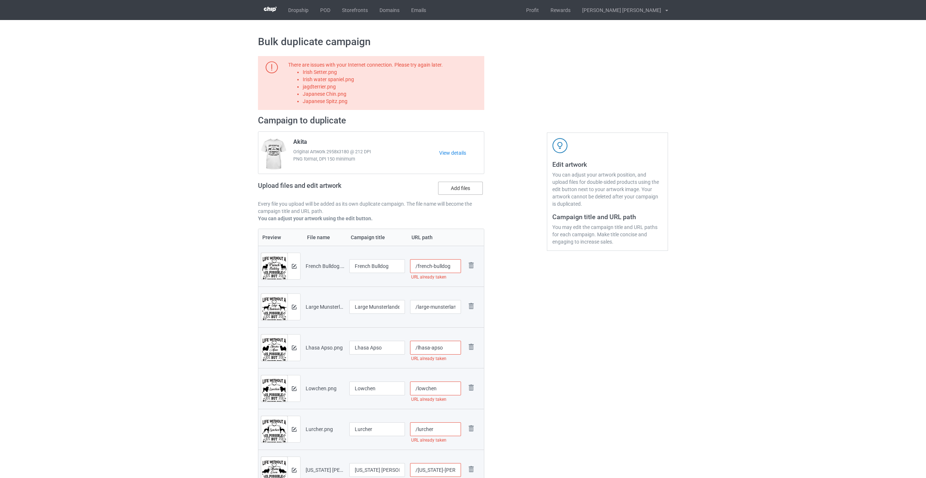
click at [429, 190] on label "Add files" at bounding box center [460, 188] width 45 height 13
click at [0, 0] on input "Add files" at bounding box center [0, 0] width 0 height 0
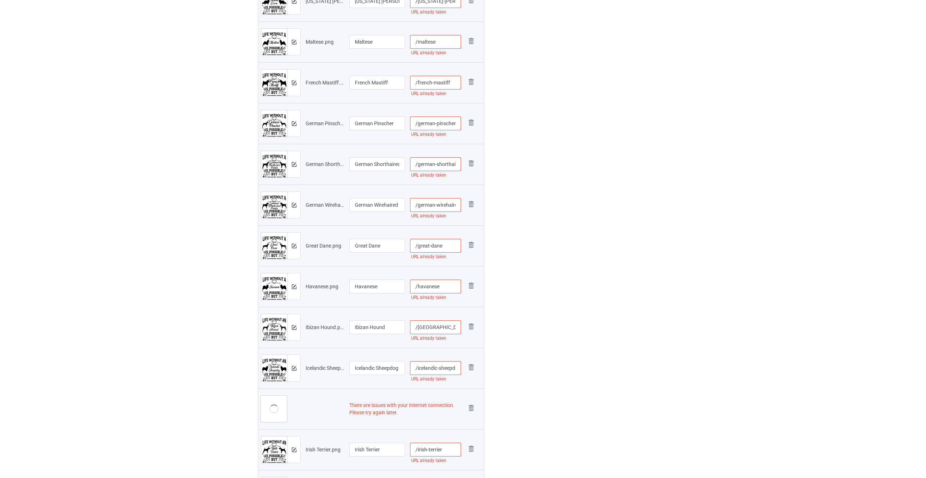
scroll to position [582, 0]
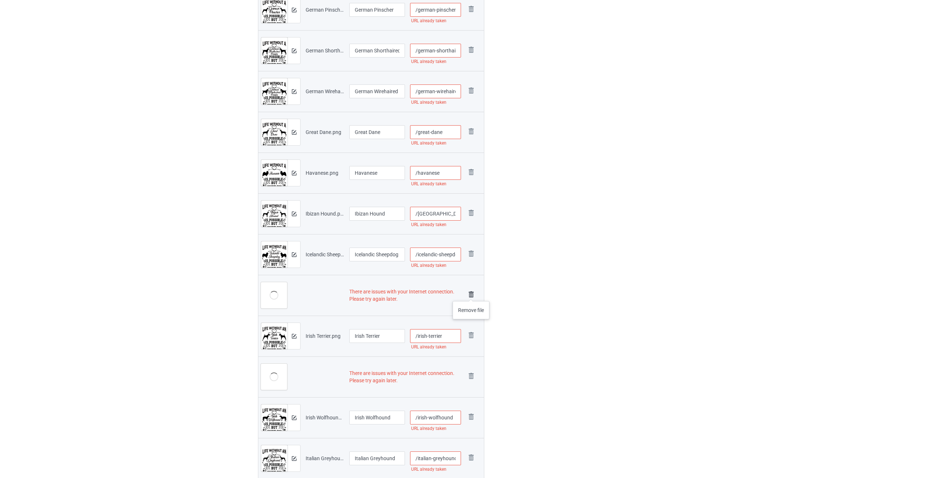
click at [429, 294] on img at bounding box center [471, 294] width 10 height 10
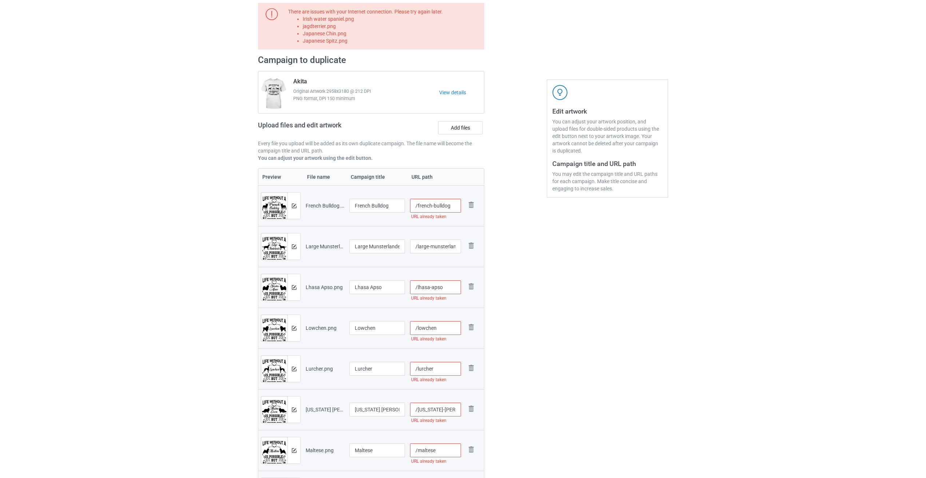
scroll to position [0, 0]
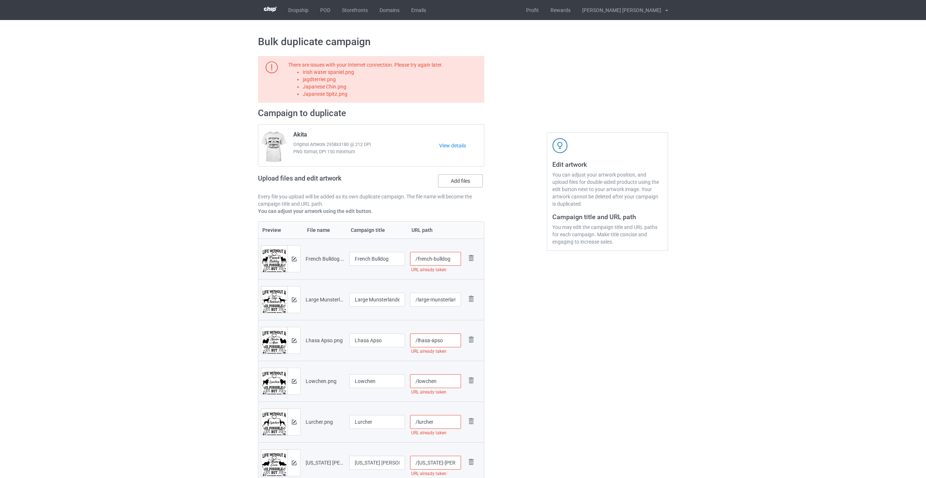
click at [429, 178] on label "Add files" at bounding box center [460, 180] width 45 height 13
click at [0, 0] on input "Add files" at bounding box center [0, 0] width 0 height 0
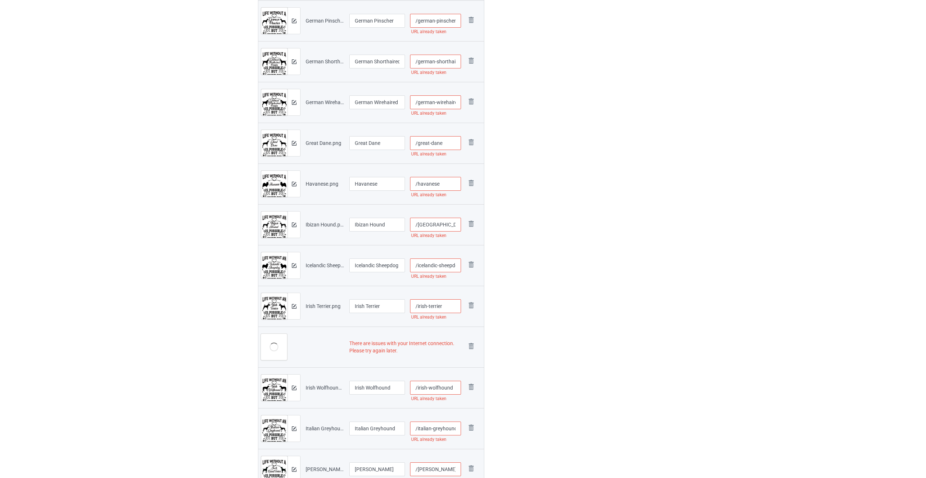
scroll to position [619, 0]
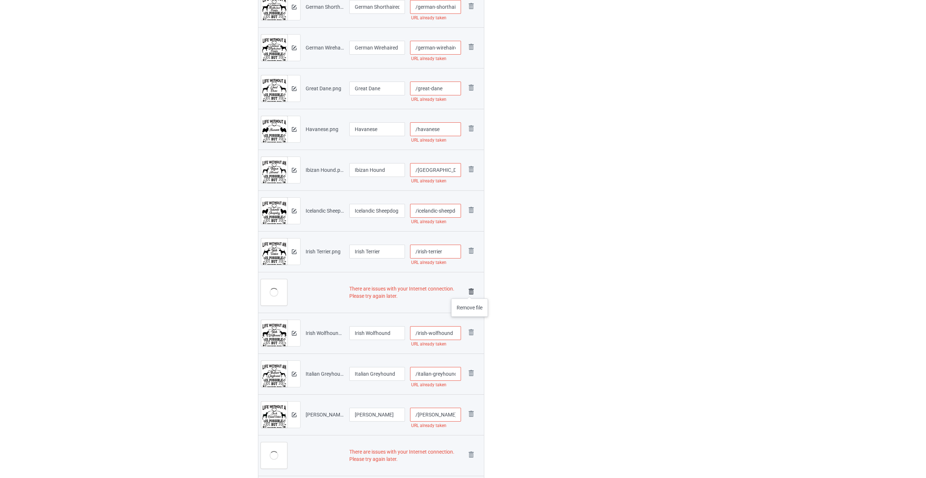
click at [429, 291] on img at bounding box center [471, 291] width 10 height 10
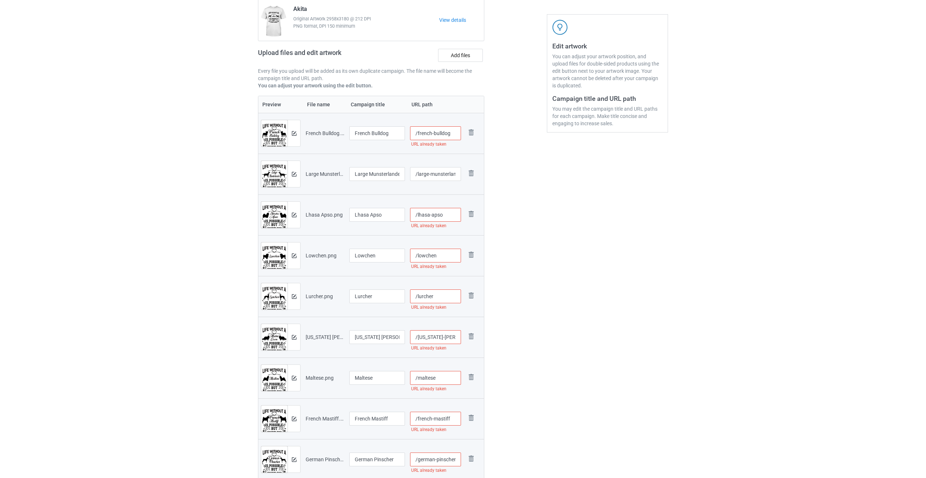
scroll to position [29, 0]
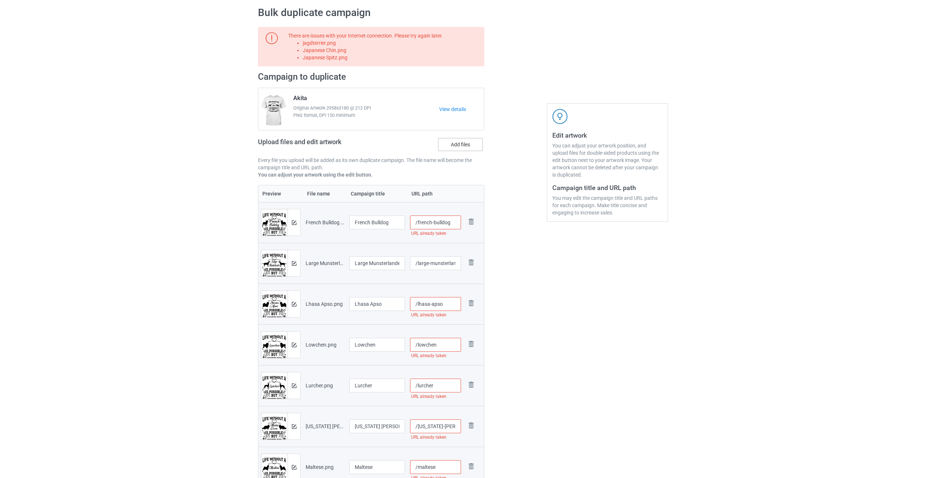
click at [429, 145] on label "Add files" at bounding box center [460, 144] width 45 height 13
click at [0, 0] on input "Add files" at bounding box center [0, 0] width 0 height 0
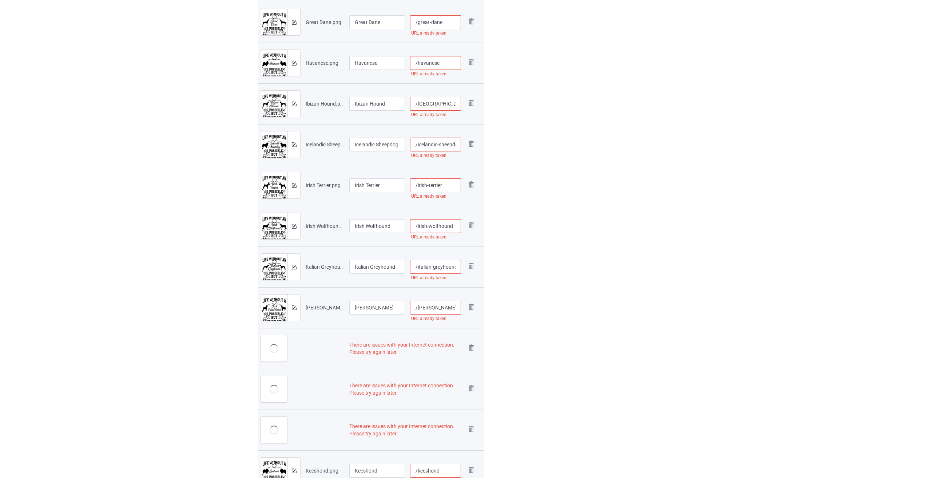
scroll to position [684, 0]
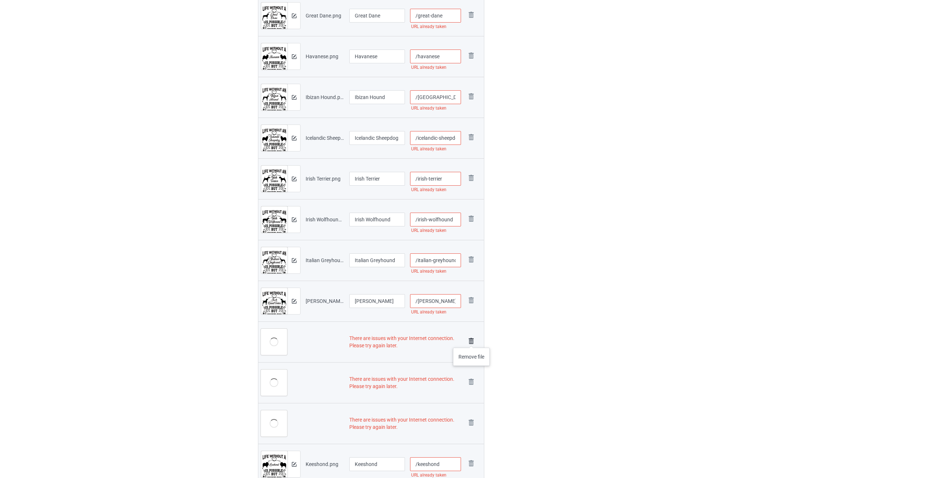
click at [429, 340] on img at bounding box center [471, 341] width 10 height 10
click at [0, 0] on img at bounding box center [0, 0] width 0 height 0
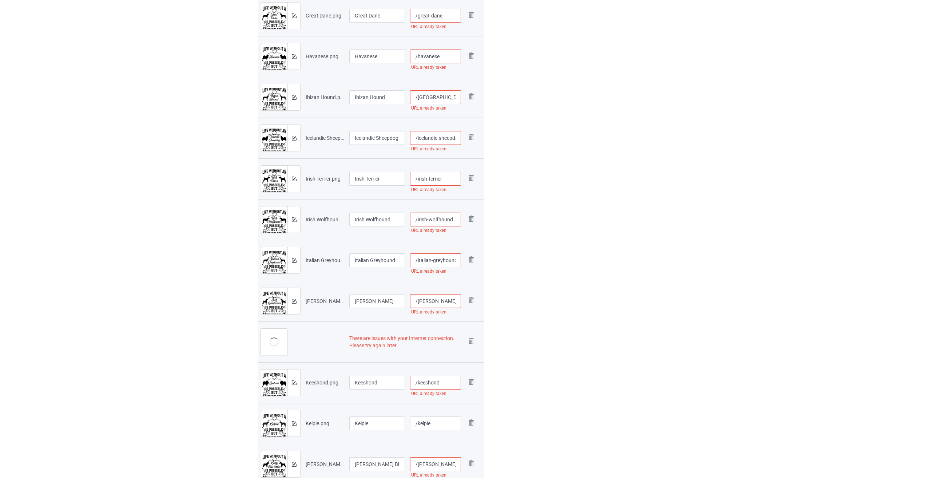
click at [0, 0] on img at bounding box center [0, 0] width 0 height 0
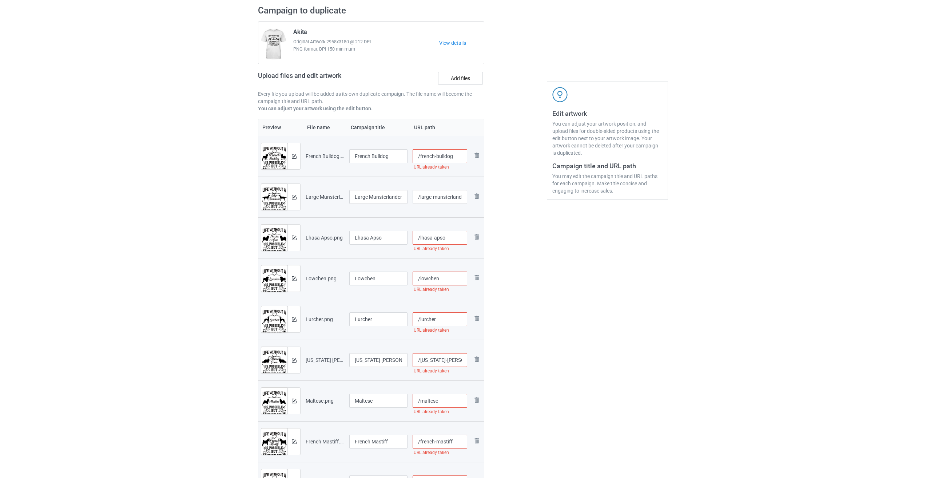
scroll to position [0, 0]
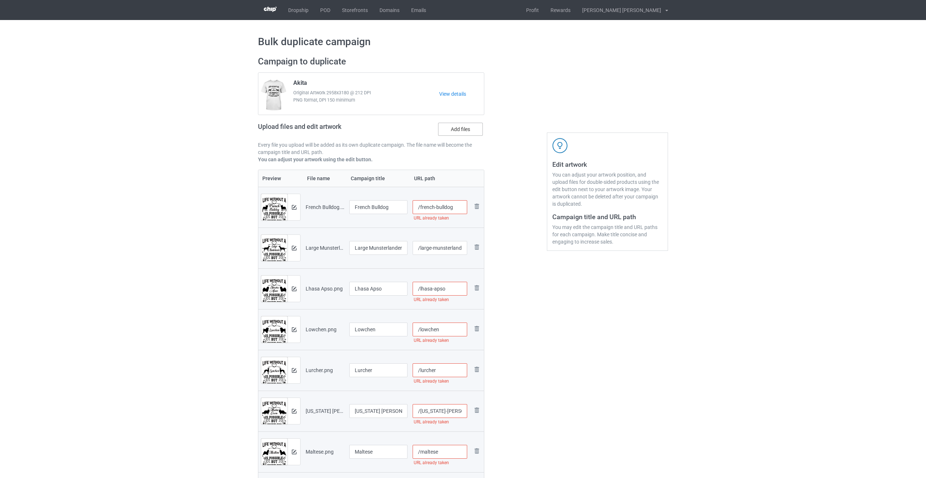
click at [429, 131] on label "Add files" at bounding box center [460, 129] width 45 height 13
click at [0, 0] on input "Add files" at bounding box center [0, 0] width 0 height 0
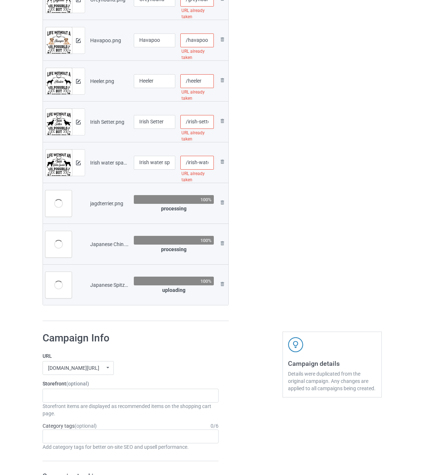
scroll to position [1965, 0]
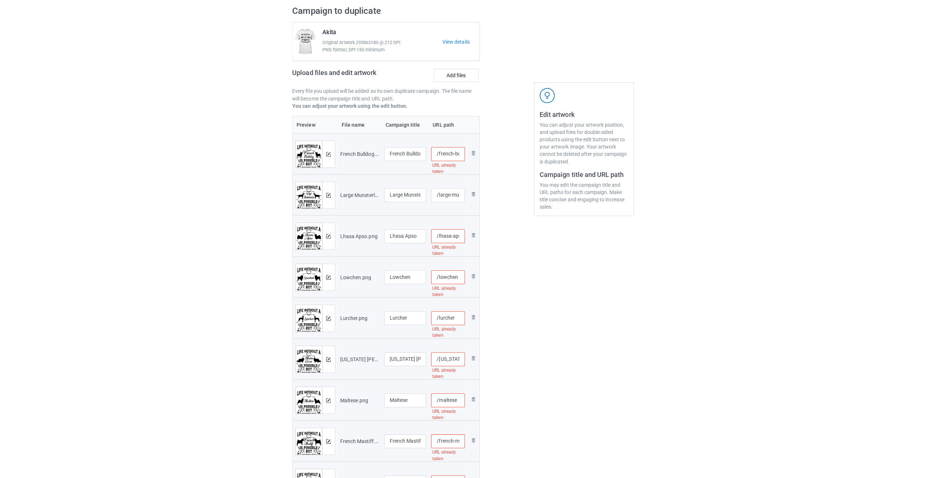
scroll to position [0, 0]
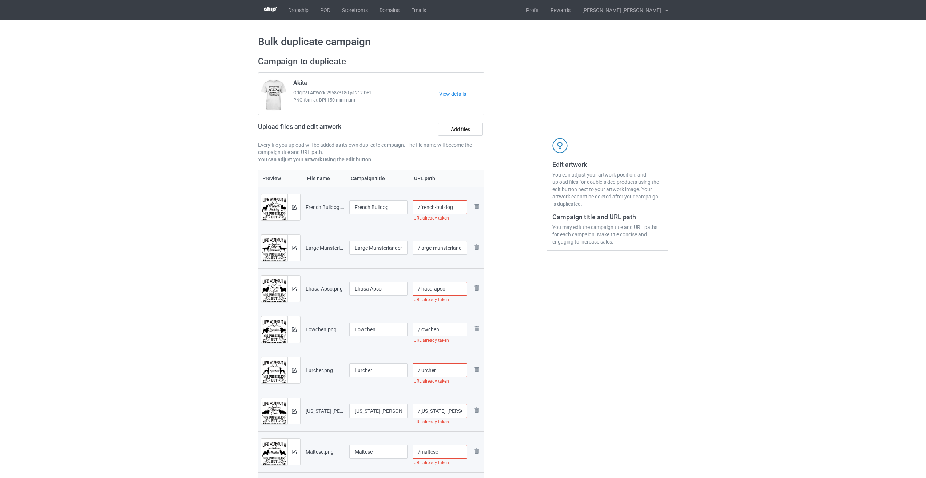
click at [429, 205] on input "/french-bulldog" at bounding box center [440, 207] width 55 height 14
drag, startPoint x: 463, startPoint y: 209, endPoint x: 452, endPoint y: 207, distance: 11.4
click at [429, 207] on input "/french-bulldog-lif2" at bounding box center [440, 207] width 55 height 14
type input "/french-bulldog-lif2"
click at [429, 248] on input "/large-munsterlander" at bounding box center [440, 248] width 55 height 14
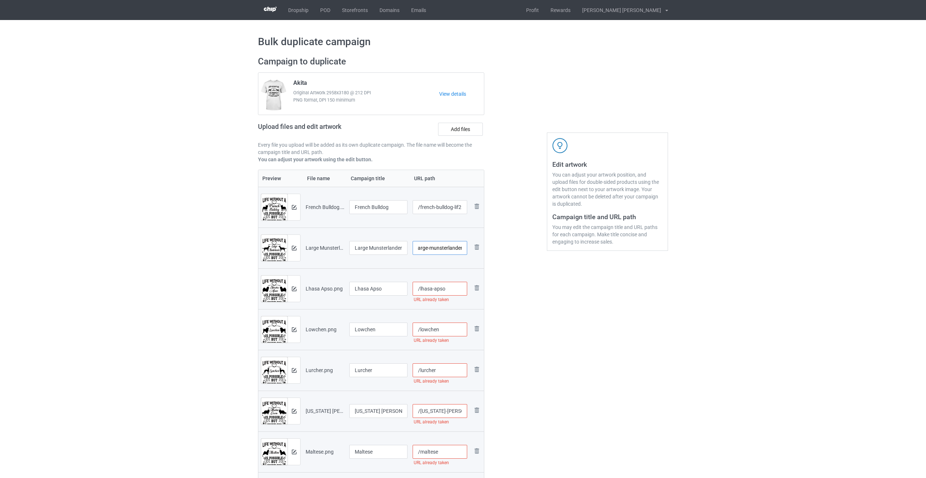
paste input "-lif2"
type input "/large-munsterlander-lif2"
click at [429, 289] on input "/lhasa-apso" at bounding box center [440, 289] width 55 height 14
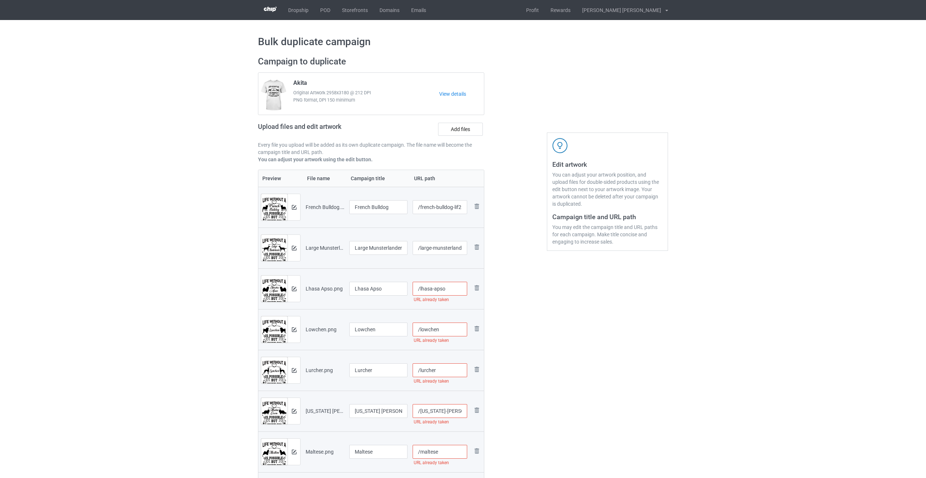
paste input "-lif2"
type input "/lhasa-apso-lif2"
click at [429, 328] on input "/lowchen" at bounding box center [440, 329] width 55 height 14
paste input "-lif2"
type input "/lowchen-lif2"
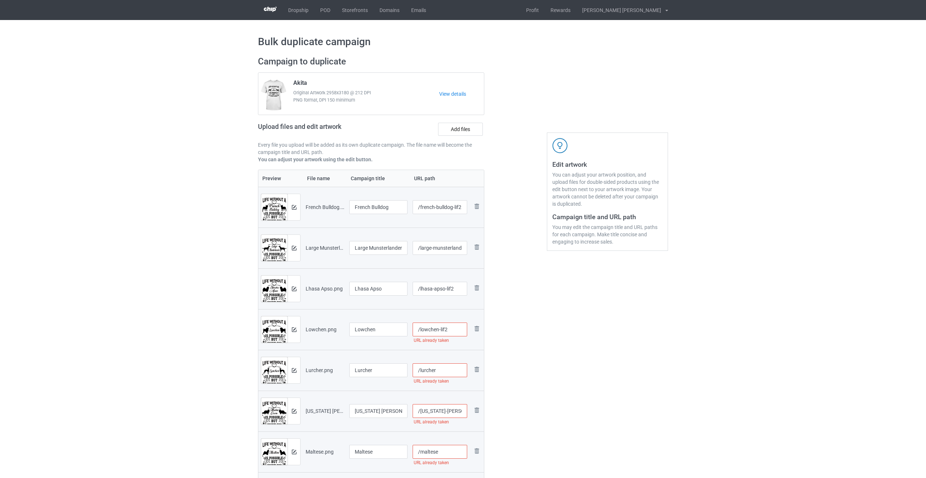
click at [429, 370] on input "/lurcher" at bounding box center [440, 370] width 55 height 14
paste input "-lif2"
type input "/lurcher-lif2"
click at [429, 408] on input "/[US_STATE]-[PERSON_NAME]" at bounding box center [440, 411] width 55 height 14
paste input "-lif2"
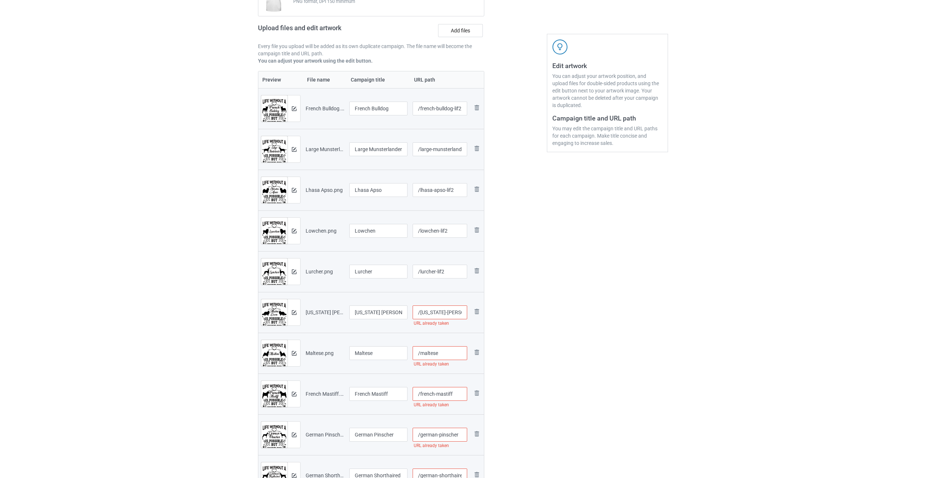
scroll to position [109, 0]
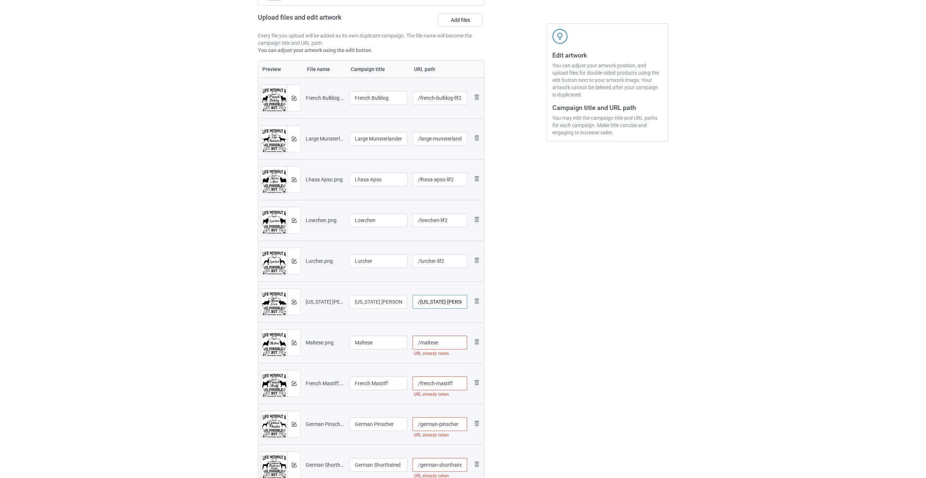
type input "/[US_STATE]-[PERSON_NAME]-lif2"
click at [429, 342] on input "/maltese" at bounding box center [440, 343] width 55 height 14
paste input "-lif2"
type input "/maltese-lif2"
click at [429, 384] on input "/french-mastiff" at bounding box center [440, 383] width 55 height 14
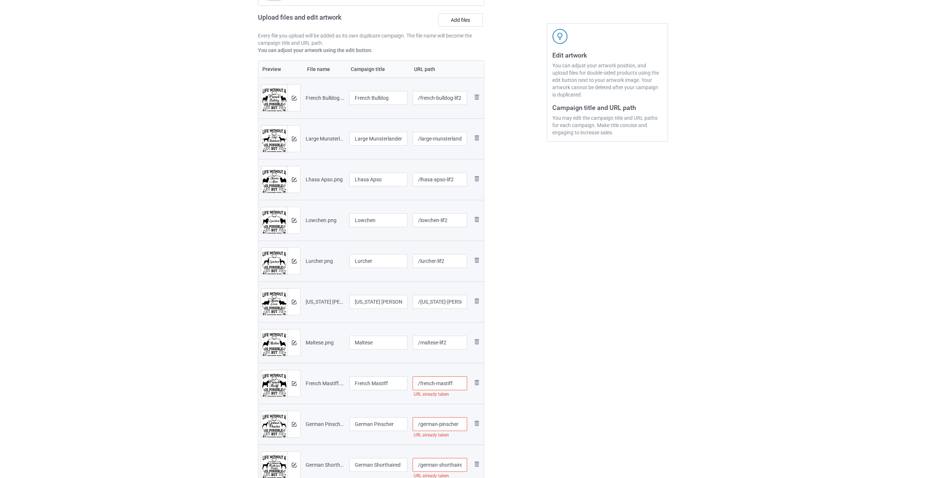
paste input "-lif2"
type input "/french-mastiff-lif2"
click at [429, 424] on input "/german-pinscher" at bounding box center [440, 424] width 55 height 14
paste input "-lif2"
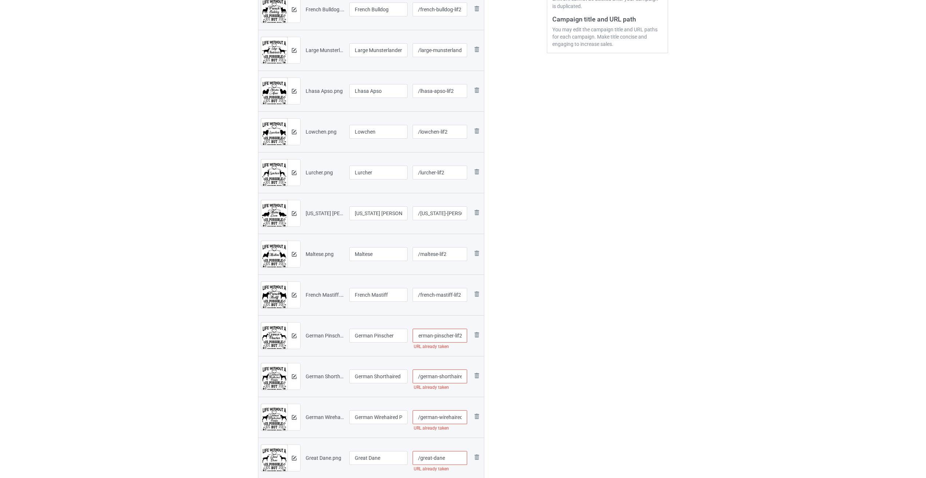
scroll to position [218, 0]
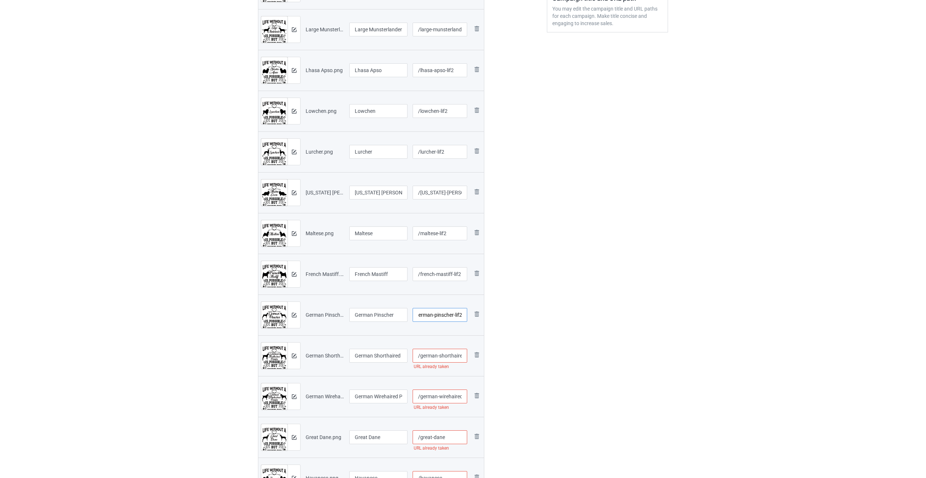
type input "/german-pinscher-lif2"
click at [429, 357] on input "/german-shorthaired-pointer" at bounding box center [440, 356] width 55 height 14
paste input "-lif2"
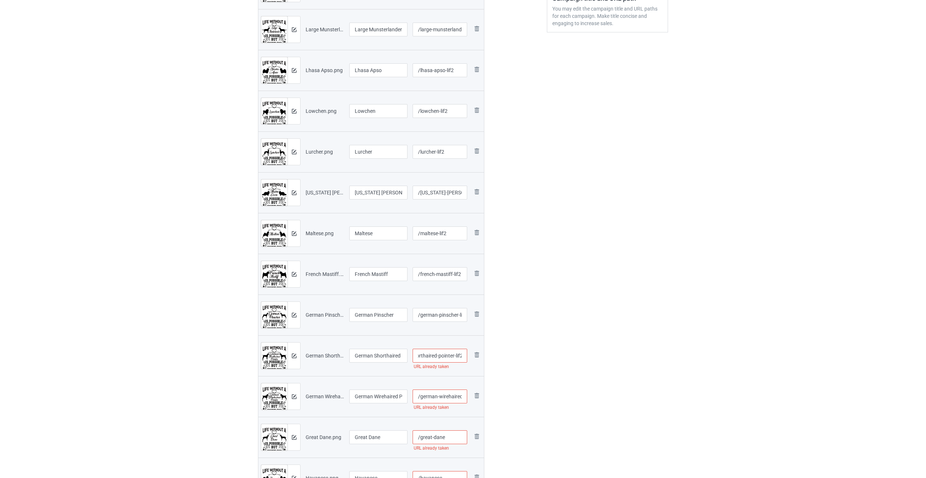
type input "/german-shorthaired-pointer-lif2"
click at [429, 398] on input "/german-wirehaired-pointer" at bounding box center [440, 396] width 55 height 14
paste input "-lif2"
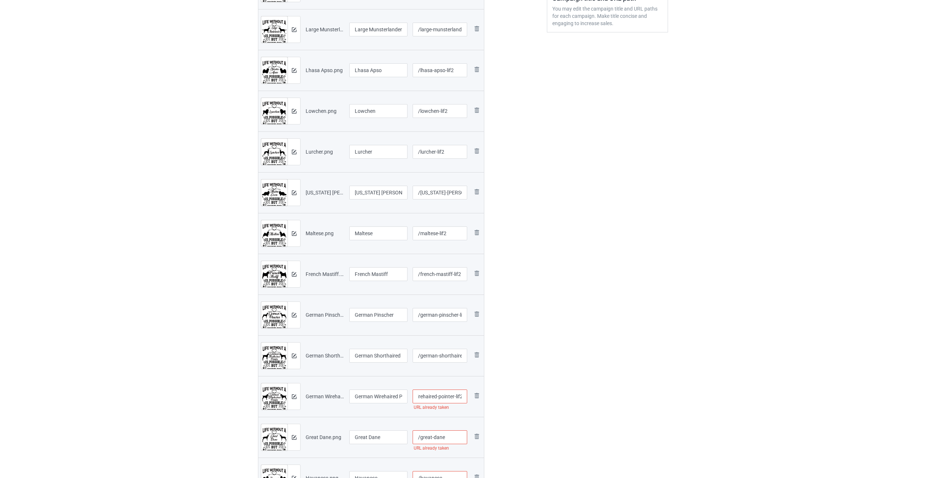
type input "/german-wirehaired-pointer-lif2"
click at [429, 435] on input "/great-dane" at bounding box center [440, 437] width 55 height 14
paste input "-lif2"
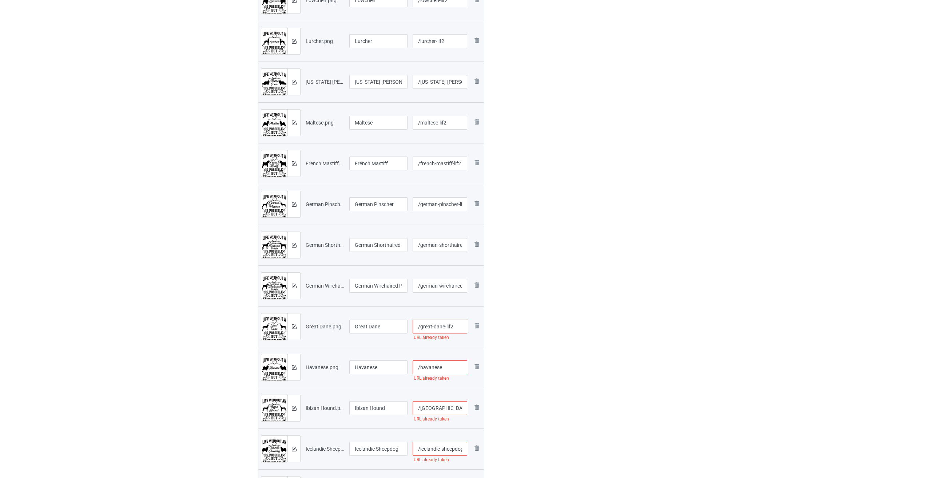
scroll to position [400, 0]
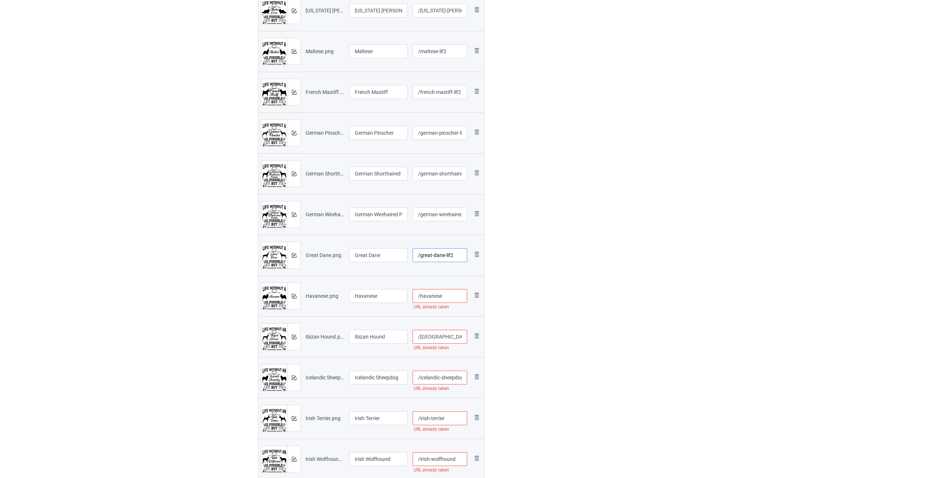
type input "/great-dane-lif2"
click at [429, 295] on input "/havanese" at bounding box center [440, 296] width 55 height 14
paste input "-lif2"
type input "/havanese-lif2"
click at [429, 334] on input "/[GEOGRAPHIC_DATA]-hound" at bounding box center [440, 337] width 55 height 14
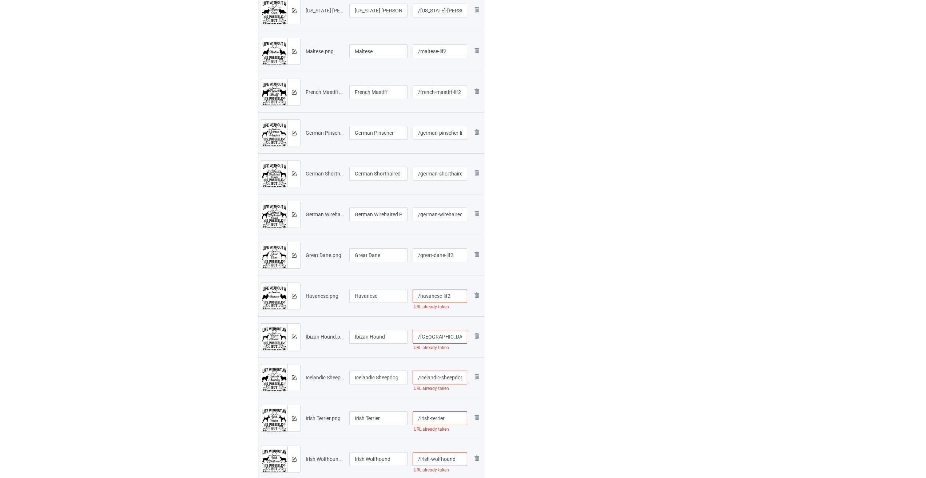
paste input "-lif2"
type input "/ibizan-hound-lif2"
click at [429, 377] on input "/icelandic-sheepdog" at bounding box center [440, 377] width 55 height 14
paste input "-lif2"
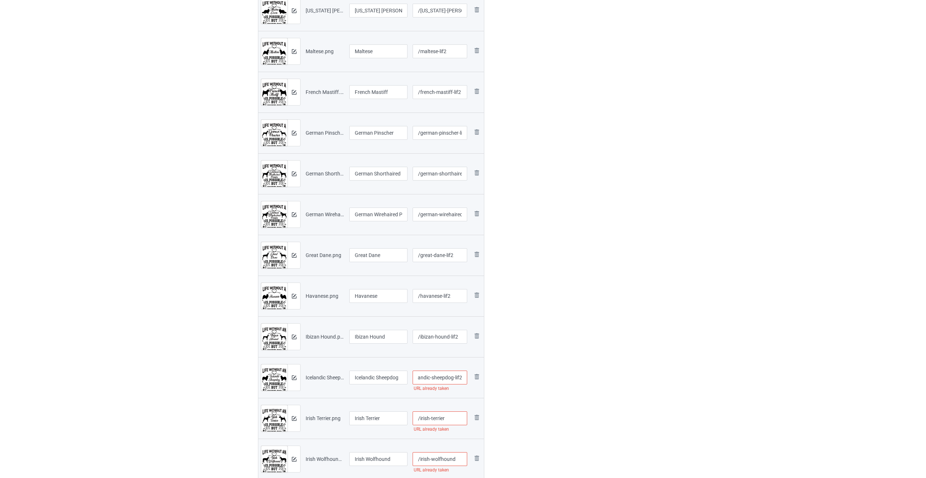
type input "/icelandic-sheepdog-lif2"
click at [429, 416] on input "/irish-terrier" at bounding box center [440, 418] width 55 height 14
paste input "-lif2"
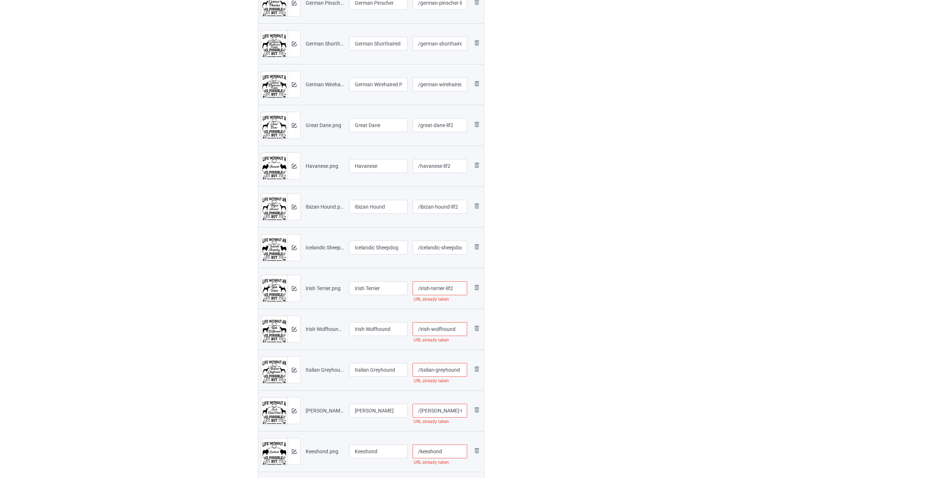
scroll to position [546, 0]
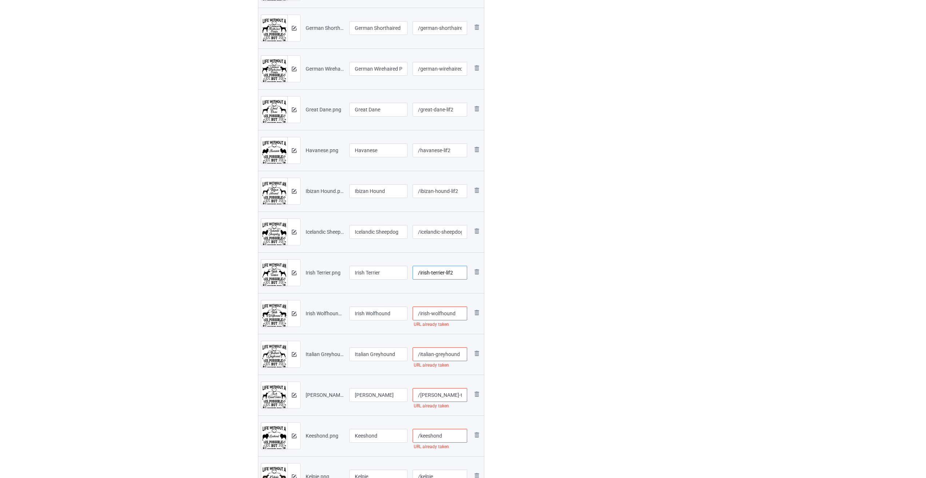
type input "/irish-terrier-lif2"
click at [429, 316] on input "/irish-wolfhound" at bounding box center [440, 313] width 55 height 14
paste input "-lif2"
type input "/irish-wolfhound-lif2"
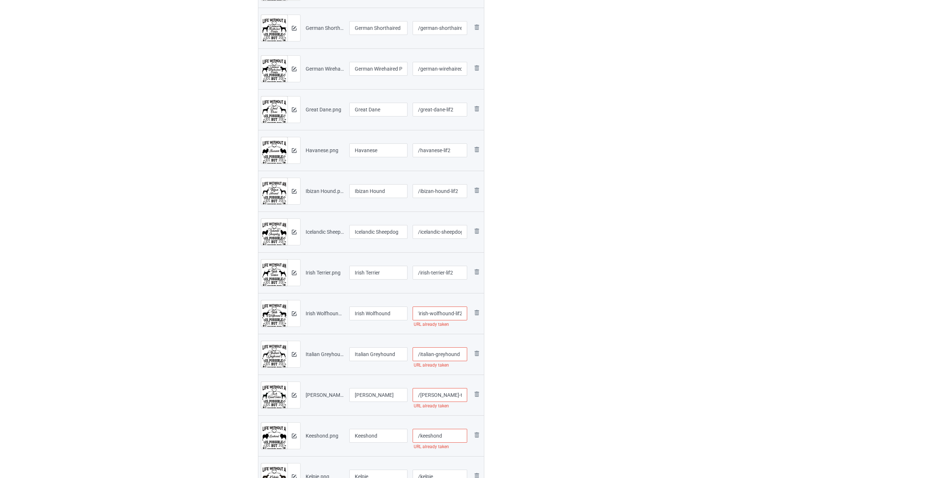
click at [429, 355] on input "/italian-greyhound" at bounding box center [440, 354] width 55 height 14
paste input "-lif2"
type input "/italian-greyhound-lif2"
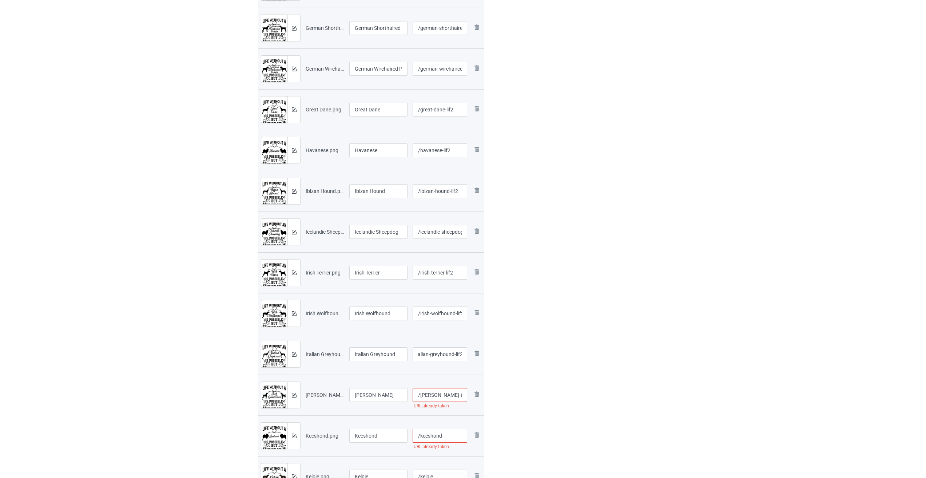
click at [429, 396] on input "/[PERSON_NAME]-terrier" at bounding box center [440, 395] width 55 height 14
paste input "-lif2"
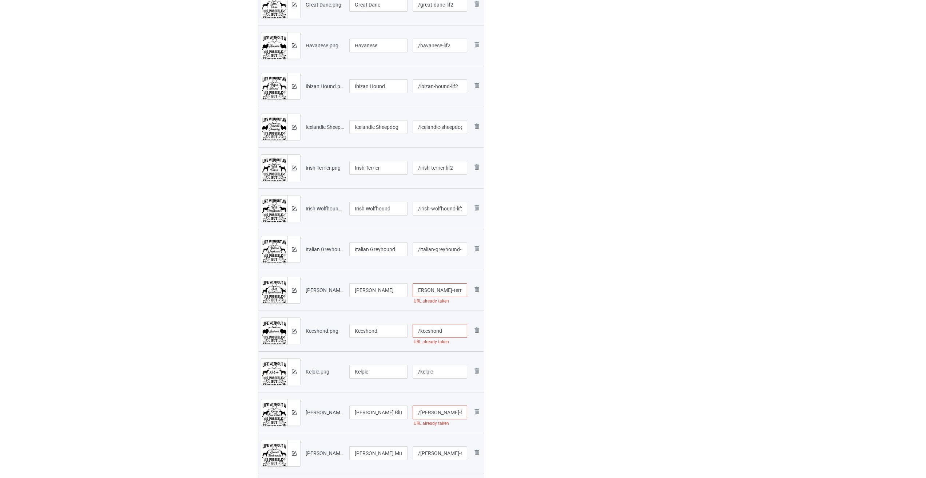
scroll to position [655, 0]
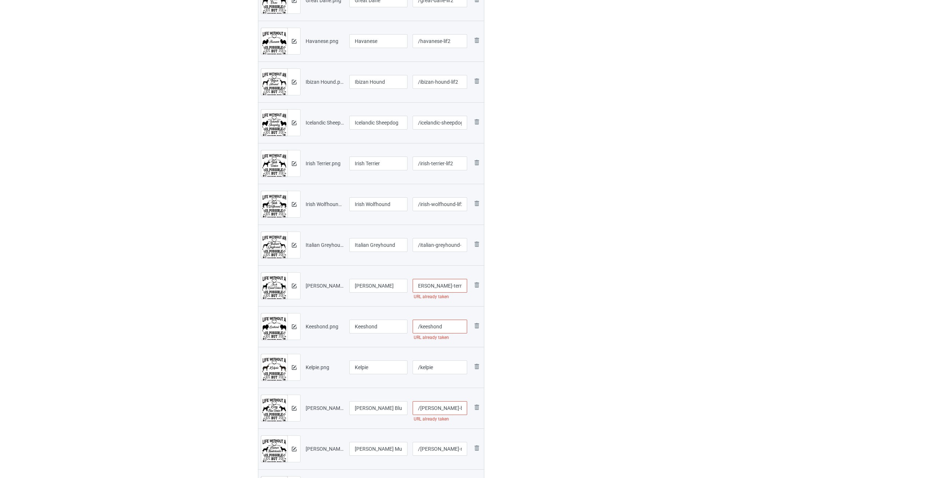
type input "/[PERSON_NAME]-terrier-lif2"
click at [429, 326] on input "/keeshond" at bounding box center [440, 327] width 55 height 14
paste input "-lif2"
type input "/keeshond-lif2"
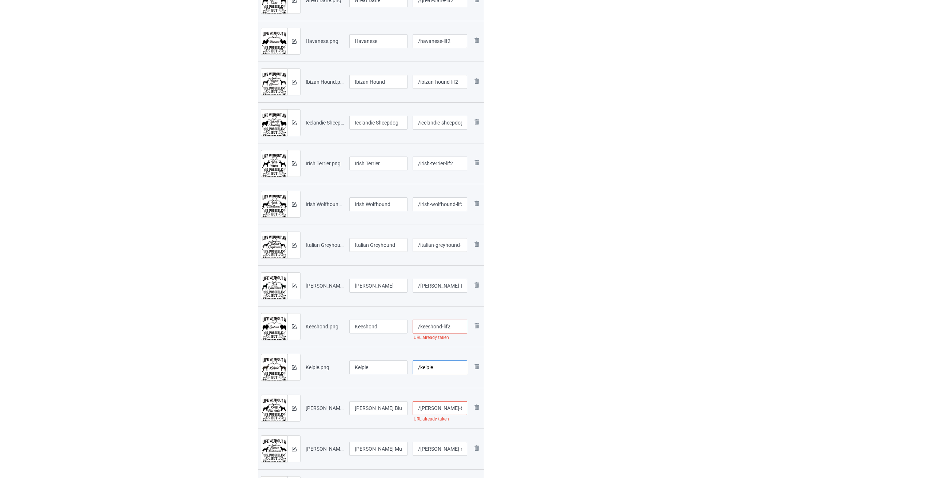
click at [429, 368] on input "/kelpie" at bounding box center [440, 367] width 55 height 14
paste input "-lif2"
type input "/kelpie-lif2"
click at [429, 409] on input "/[PERSON_NAME]-blue-terrier" at bounding box center [440, 408] width 55 height 14
paste input "-lif2"
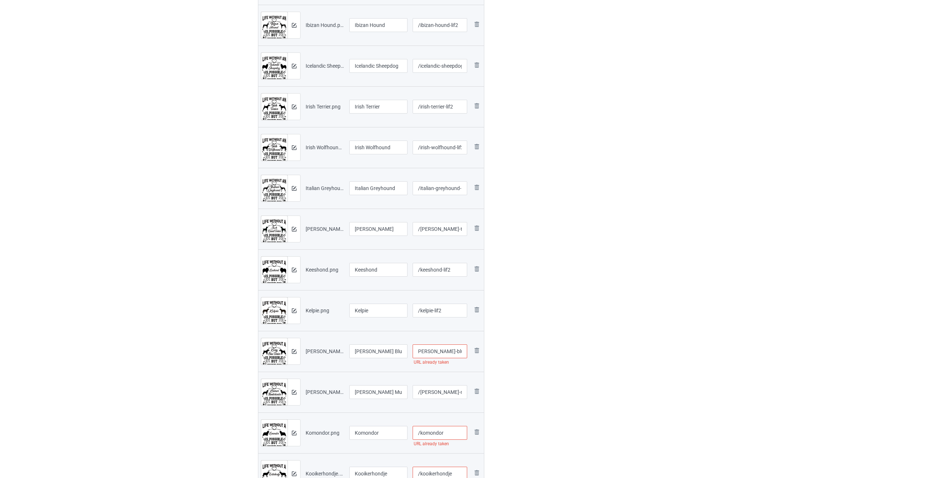
scroll to position [801, 0]
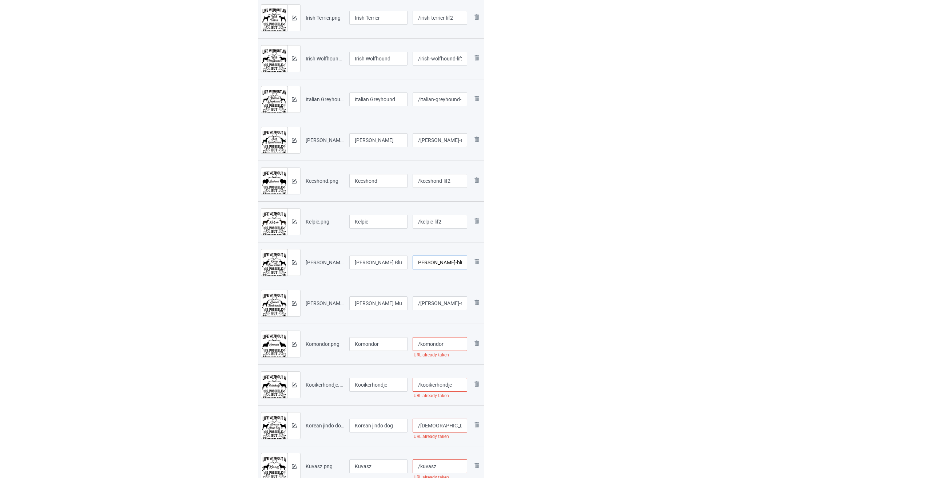
type input "/[PERSON_NAME]-blue-terrier-lif2"
click at [429, 305] on input "/[PERSON_NAME]-munsterlander" at bounding box center [440, 303] width 55 height 14
paste input "-lif2"
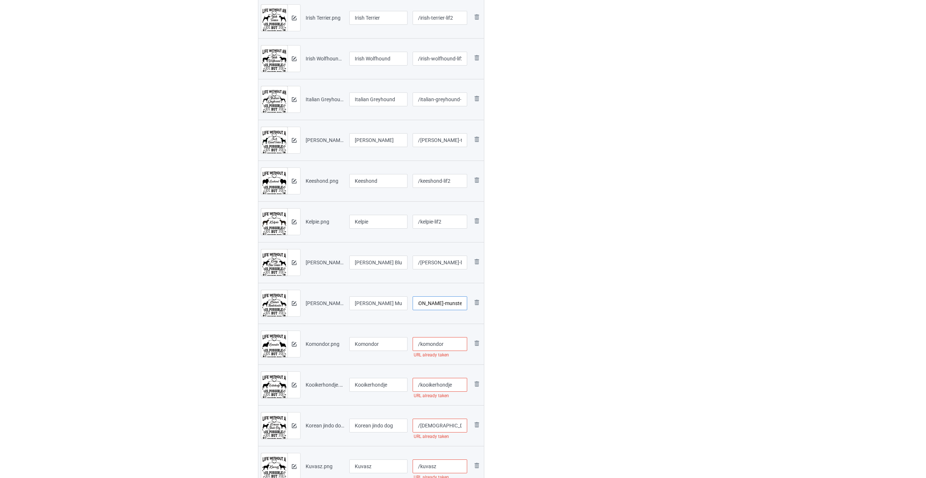
type input "/[PERSON_NAME]-munsterlander-lif2"
click at [429, 346] on input "/komondor" at bounding box center [440, 344] width 55 height 14
paste input "-lif2"
type input "/komondor-lif2"
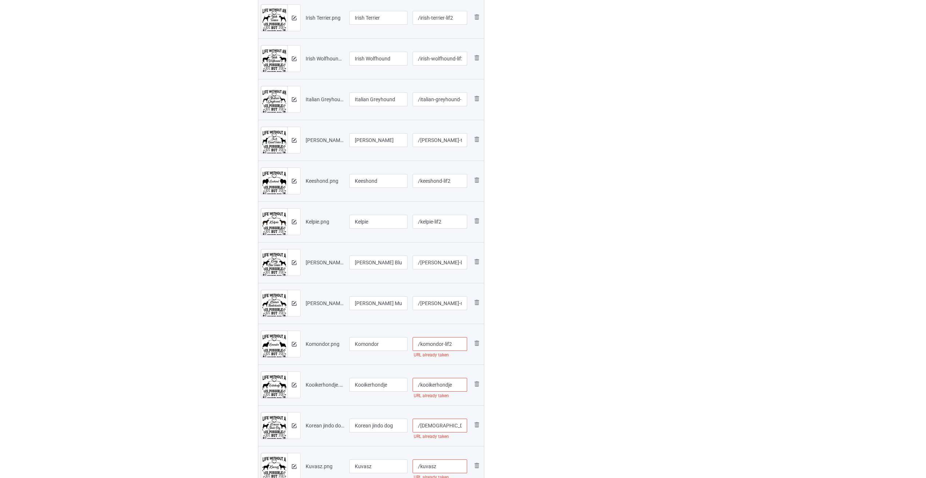
click at [429, 390] on input "/kooikerhondje" at bounding box center [440, 385] width 55 height 14
paste input "-lif2"
type input "/kooikerhondje-lif2"
click at [429, 425] on input "/[DEMOGRAPHIC_DATA]-jindo-dog" at bounding box center [440, 425] width 55 height 14
paste input "-lif2"
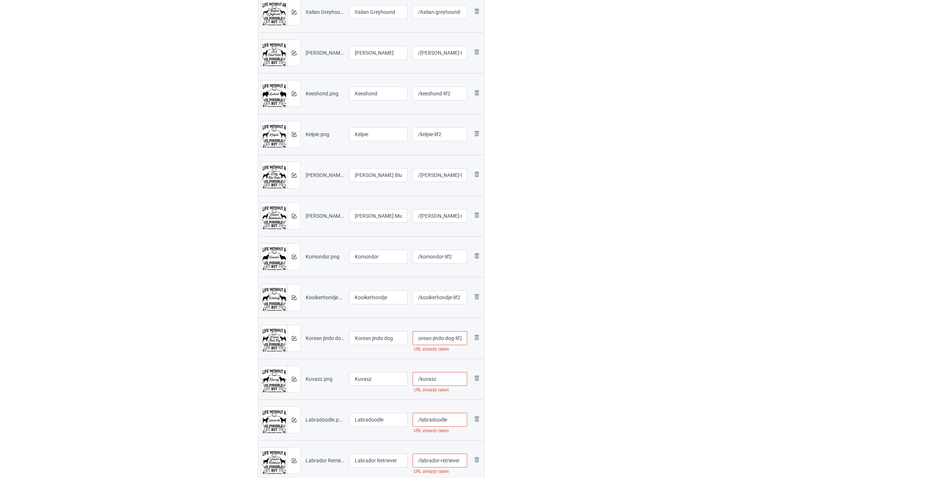
scroll to position [910, 0]
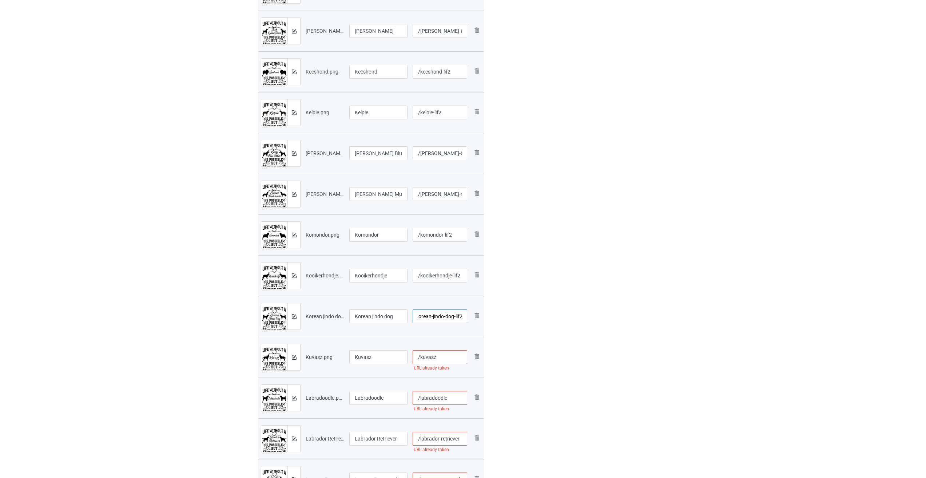
type input "/korean-jindo-dog-lif2"
click at [429, 357] on input "/kuvasz" at bounding box center [440, 357] width 55 height 14
paste input "-lif2"
type input "/kuvasz-lif2"
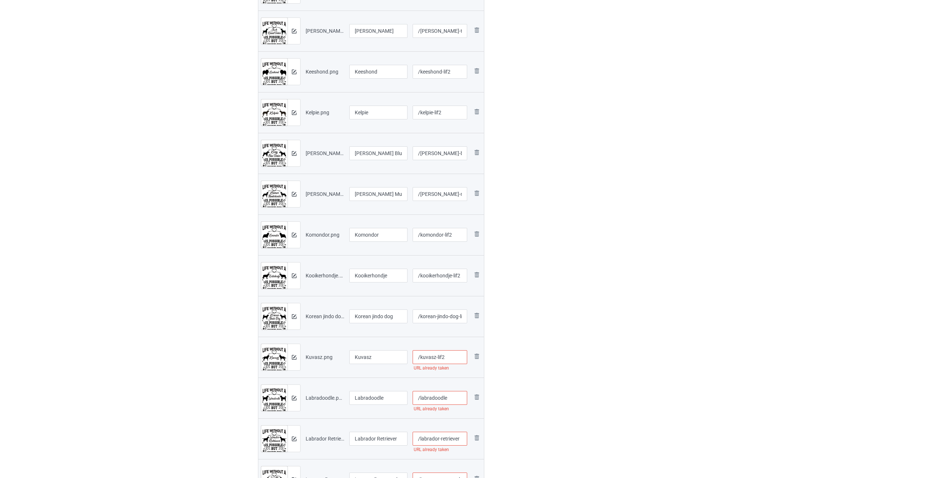
click at [429, 399] on input "/labradoodle" at bounding box center [440, 398] width 55 height 14
paste input "-lif2"
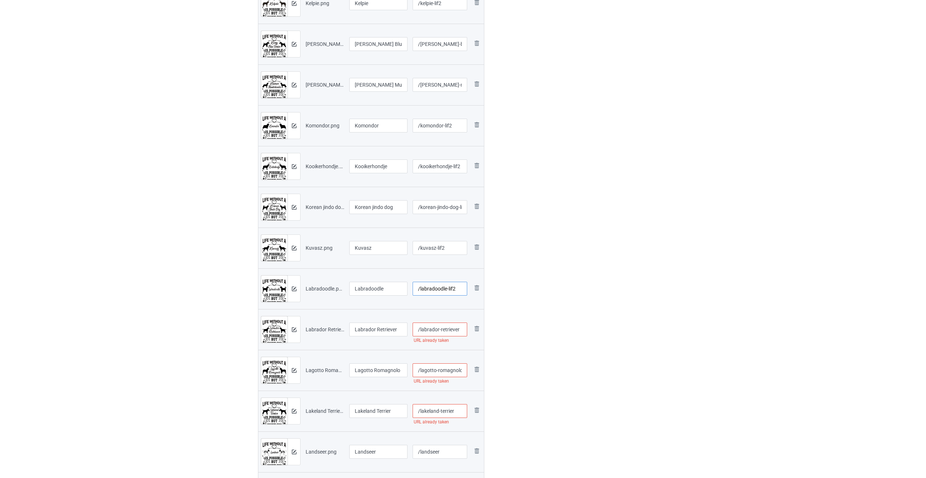
type input "/labradoodle-lif2"
click at [429, 329] on input "/labrador-retriever" at bounding box center [440, 329] width 55 height 14
paste input "-lif2"
type input "/labrador-retriever-lif2"
click at [429, 370] on input "/lagotto-romagnolo" at bounding box center [440, 370] width 55 height 14
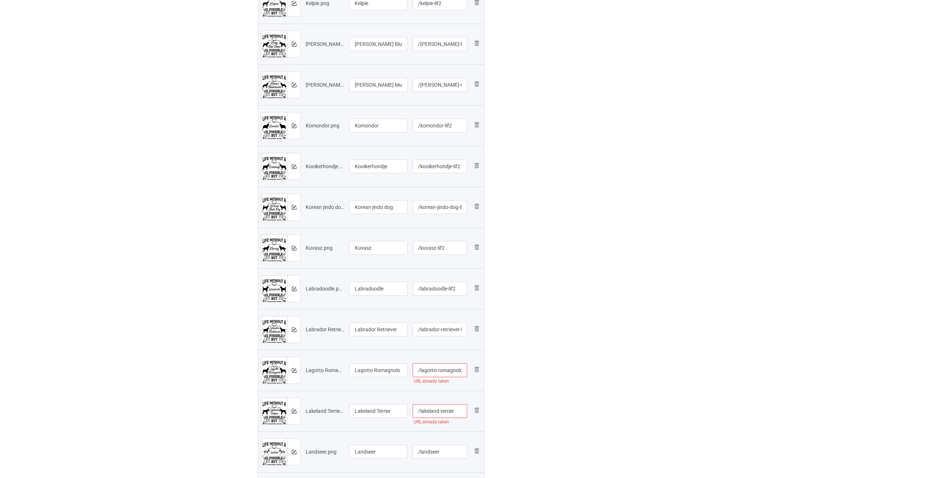
paste input "-lif2"
type input "/lagotto-romagnolo-lif2"
click at [429, 411] on input "/lakeland-terrier" at bounding box center [440, 411] width 55 height 14
paste input "-lif2"
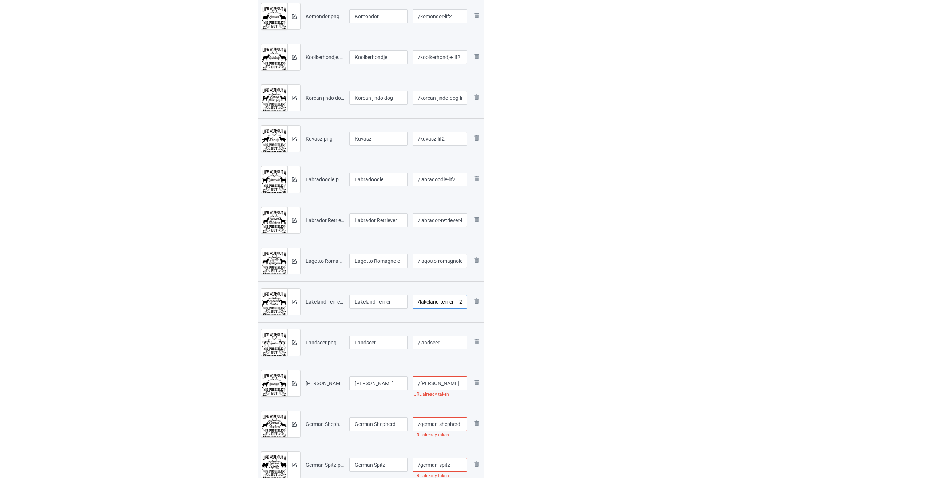
type input "/lakeland-terrier-lif2"
click at [429, 343] on input "/landseer" at bounding box center [440, 343] width 55 height 14
paste
type input "/landseer-lif2"
click at [429, 385] on input "/[PERSON_NAME]" at bounding box center [440, 383] width 55 height 14
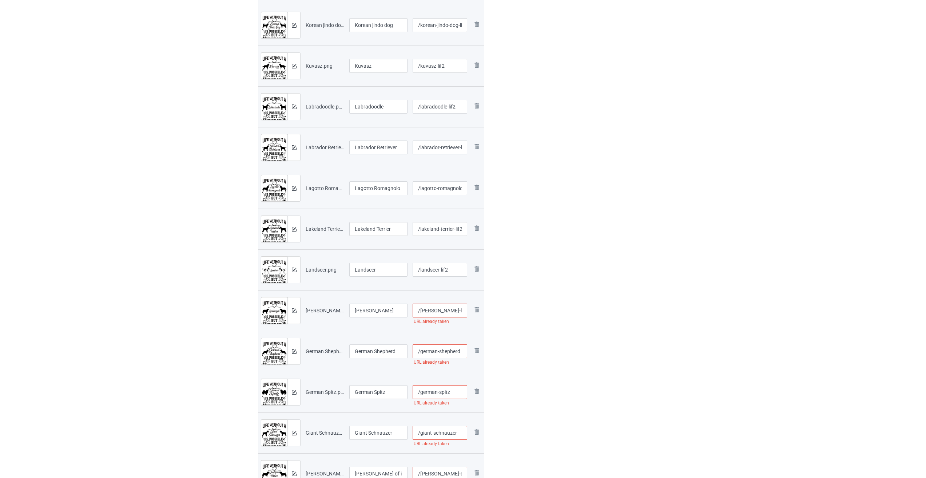
type input "/[PERSON_NAME]-lif2"
click at [429, 353] on input "/german-shepherd" at bounding box center [440, 351] width 55 height 14
type input "/german-shepherd-lif2"
click at [429, 389] on input "/german-spitz" at bounding box center [440, 392] width 55 height 14
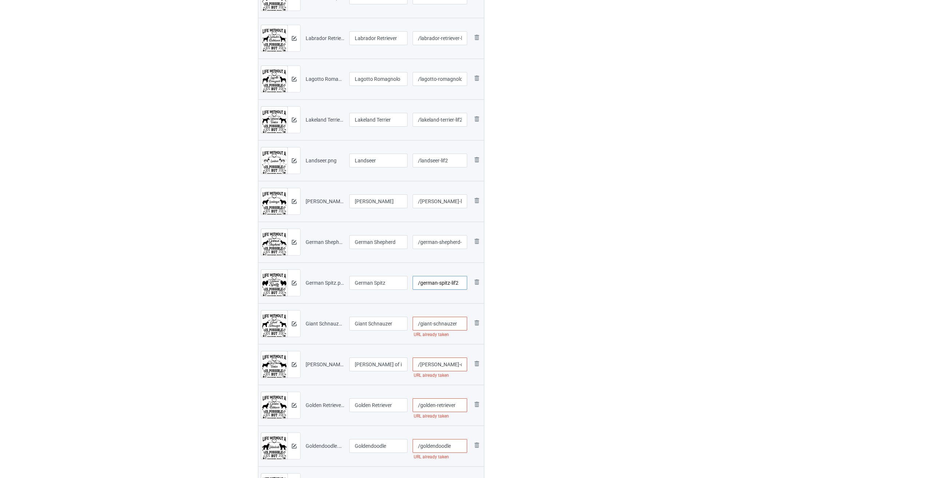
type input "/german-spitz-lif2"
click at [429, 325] on input "/giant-schnauzer" at bounding box center [440, 324] width 55 height 14
type input "/giant-schnauzer-lif2"
click at [429, 367] on input "/[PERSON_NAME]-of-imaal-terrier" at bounding box center [440, 364] width 55 height 14
type input "/[PERSON_NAME]-of-imaal-terrier-lif2"
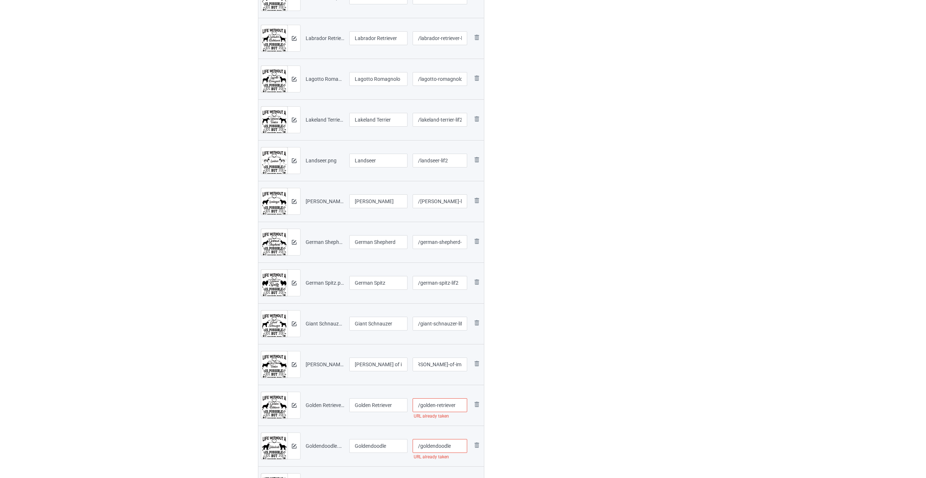
click at [429, 405] on input "/golden-retriever" at bounding box center [440, 405] width 55 height 14
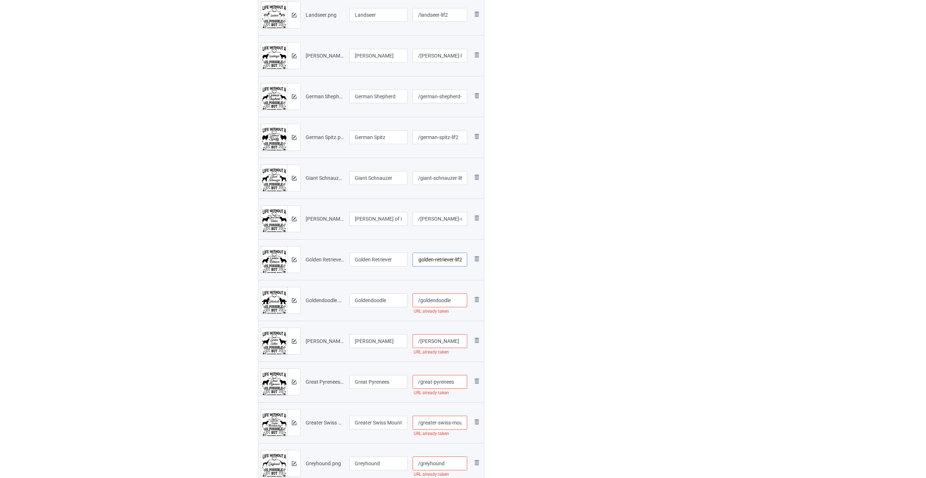
type input "/golden-retriever-lif2"
click at [429, 301] on input "/goldendoodle" at bounding box center [440, 300] width 55 height 14
type input "/goldendoodle-lif2"
click at [429, 342] on input "/[PERSON_NAME]" at bounding box center [440, 341] width 55 height 14
type input "/[PERSON_NAME]-lif2"
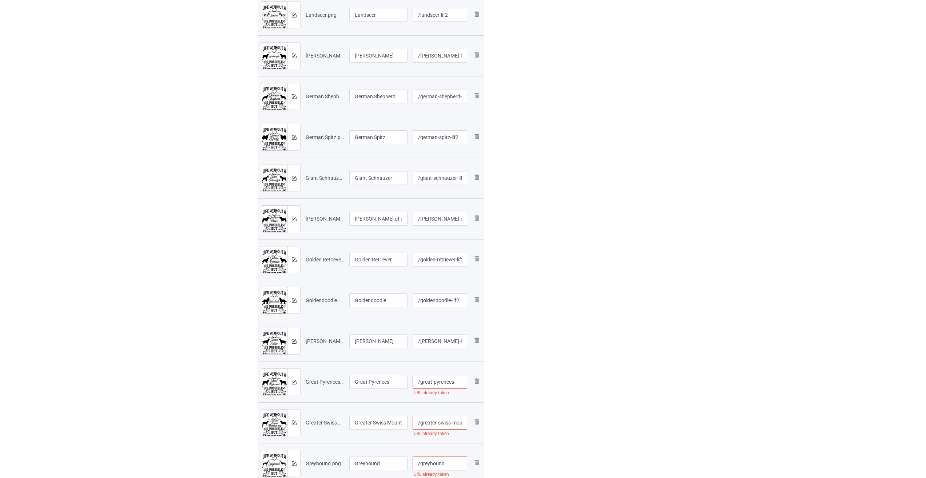
click at [429, 380] on input "/great-pyrenees" at bounding box center [440, 382] width 55 height 14
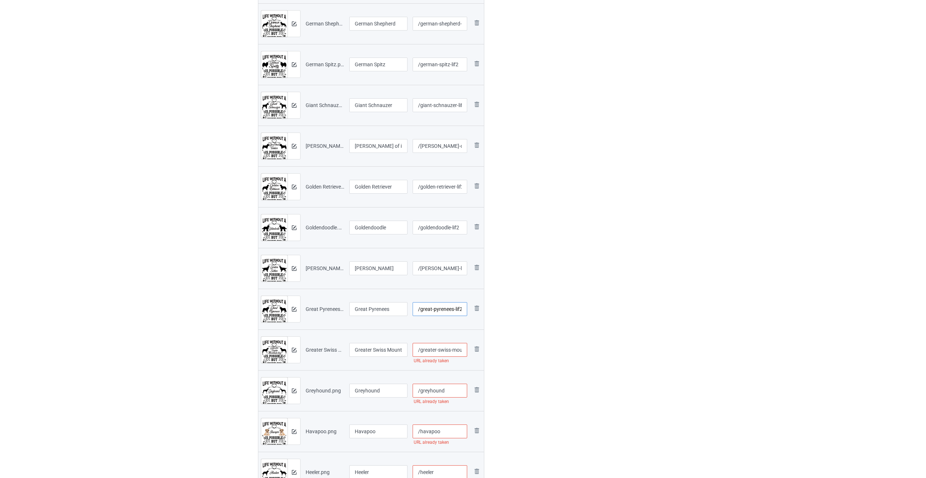
type input "/great-pyrenees-lif2"
drag, startPoint x: 443, startPoint y: 346, endPoint x: 444, endPoint y: 341, distance: 4.7
click at [429, 342] on td "/greater-swiss-mountain-dog URL already taken" at bounding box center [440, 349] width 60 height 41
type input "/greater-swiss-mountain-dog-lif2"
click at [429, 389] on input "/greyhound" at bounding box center [440, 391] width 55 height 14
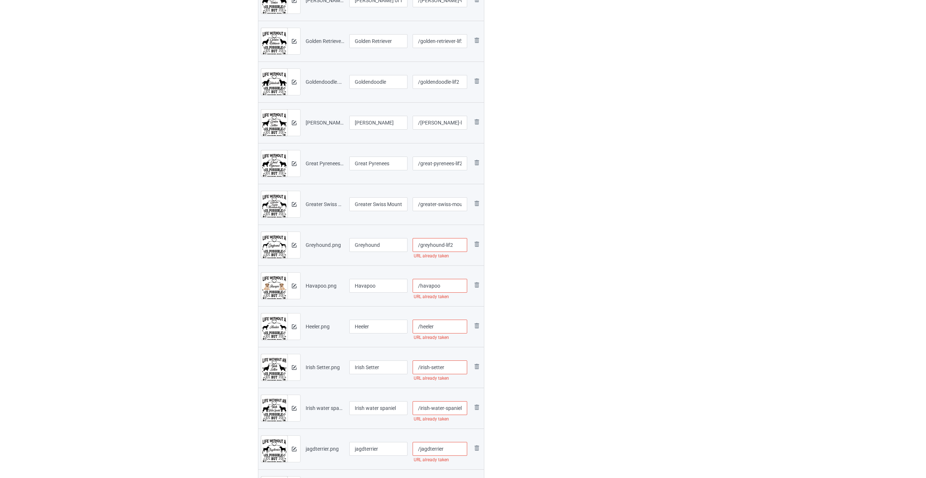
type input "/greyhound-lif2"
click at [429, 289] on input "/havapoo" at bounding box center [440, 286] width 55 height 14
type input "/havapoo-lif2"
click at [429, 327] on input "/heeler" at bounding box center [440, 327] width 55 height 14
type input "/heeler-lif2"
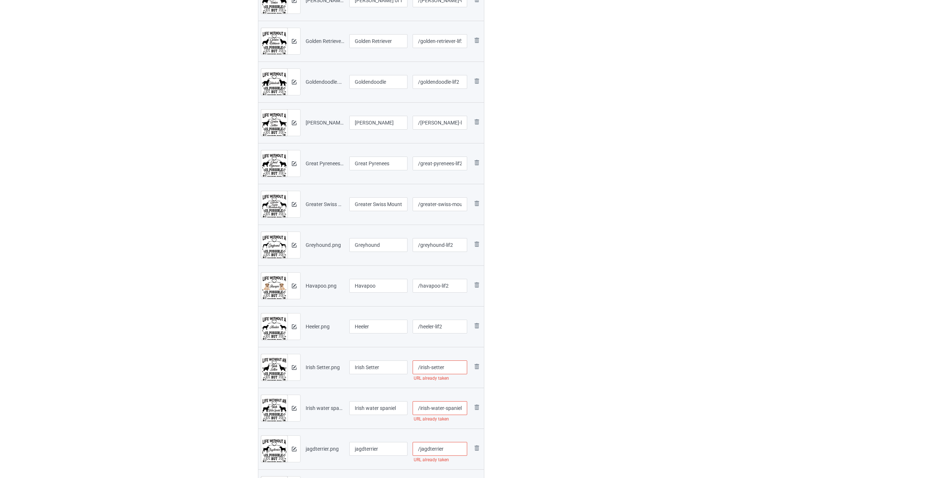
click at [429, 367] on input "/irish-setter" at bounding box center [440, 367] width 55 height 14
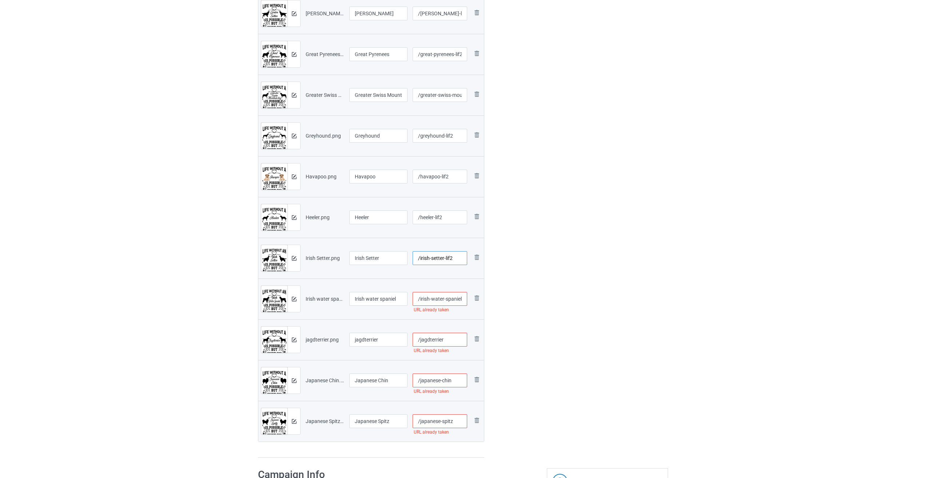
type input "/irish-setter-lif2"
click at [429, 298] on input "/irish-water-spaniel" at bounding box center [440, 299] width 55 height 14
type input "/irish-water-spaniel-lif2"
click at [429, 338] on input "/jagdterrier" at bounding box center [440, 340] width 55 height 14
type input "/jagdterrier-lif2"
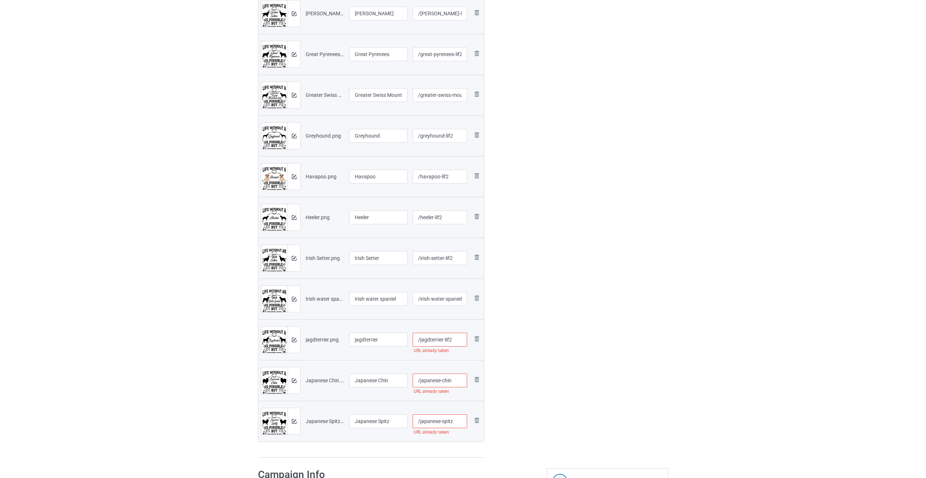
click at [429, 380] on input "/japanese-chin" at bounding box center [440, 380] width 55 height 14
type input "/japanese-chin-lif2"
click at [429, 418] on input "/japanese-spitz" at bounding box center [440, 421] width 55 height 14
type input "/japanese-spitz-lif2"
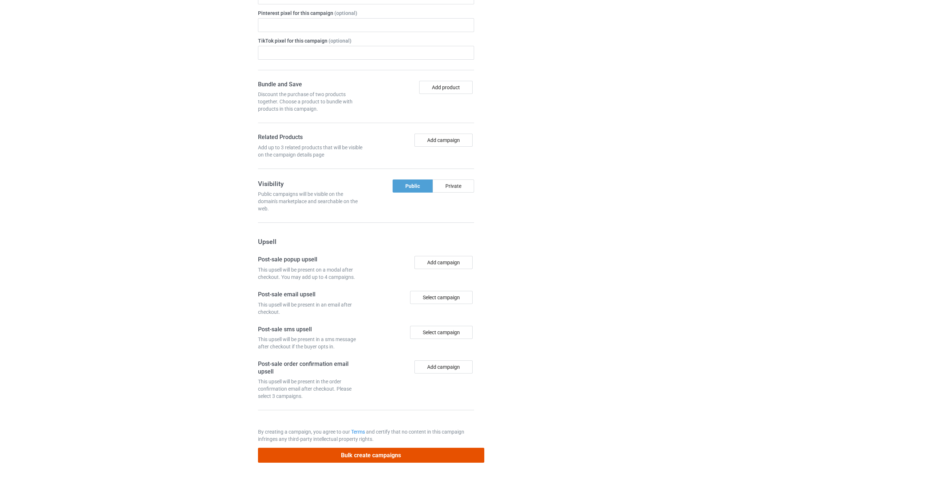
click at [413, 453] on button "Bulk create campaigns" at bounding box center [371, 455] width 226 height 15
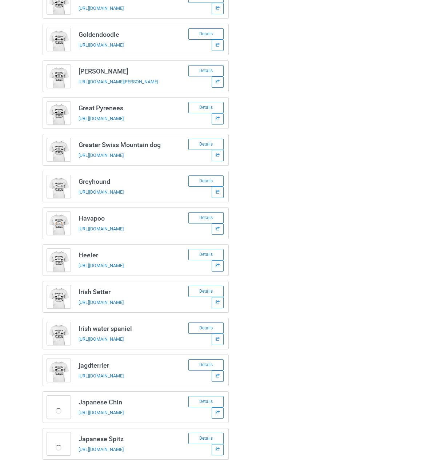
scroll to position [1429, 0]
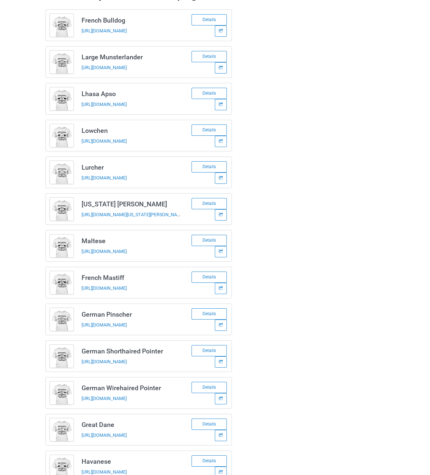
scroll to position [0, 0]
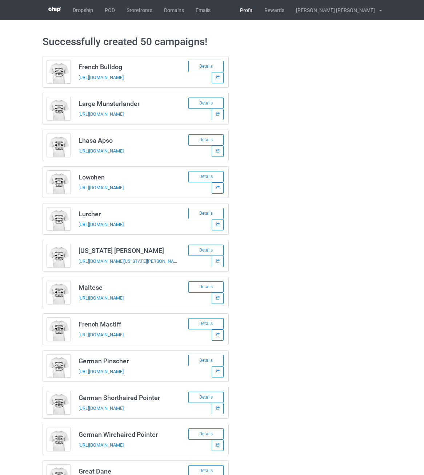
click at [259, 11] on link "Profit" at bounding box center [246, 10] width 24 height 20
